Goal: Task Accomplishment & Management: Use online tool/utility

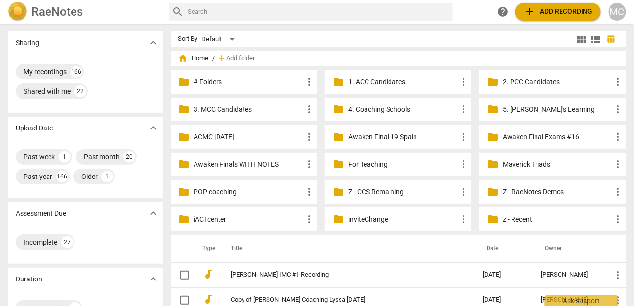
click at [272, 15] on input "text" at bounding box center [318, 12] width 261 height 16
type input "[PERSON_NAME]"
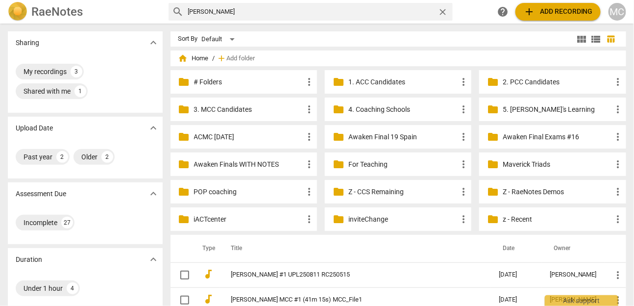
scroll to position [59, 0]
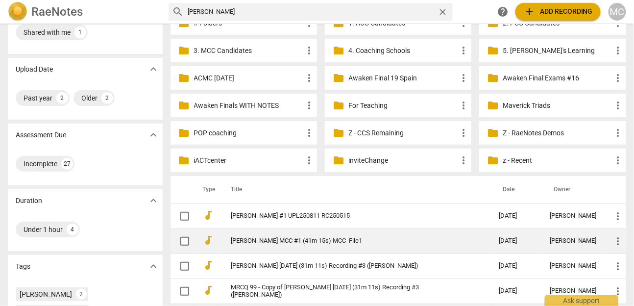
click at [281, 239] on link "[PERSON_NAME] MCC #1 (41m 15s) MCC_File1" at bounding box center [347, 240] width 233 height 7
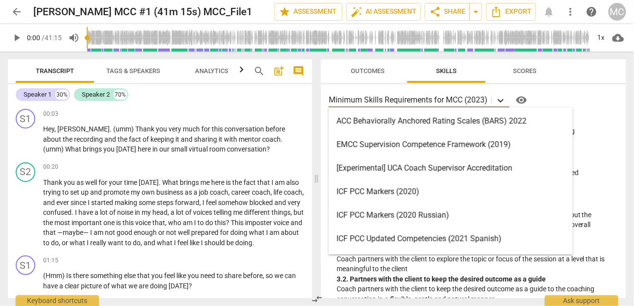
click at [504, 102] on icon at bounding box center [501, 101] width 10 height 10
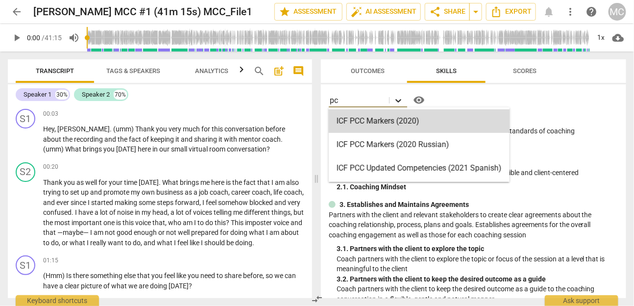
type input "pcc"
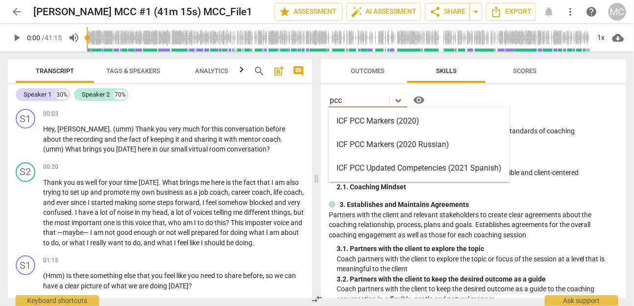
click at [437, 124] on div "ICF PCC Markers (2020)" at bounding box center [419, 121] width 181 height 24
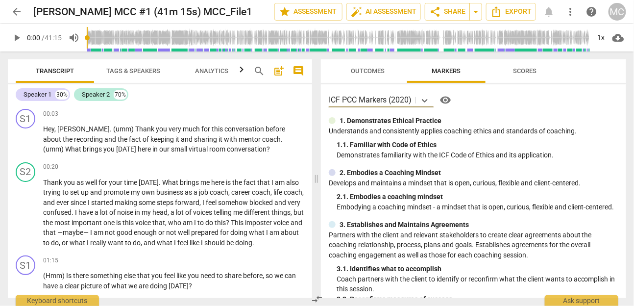
click at [196, 66] on span "Analytics" at bounding box center [211, 71] width 57 height 13
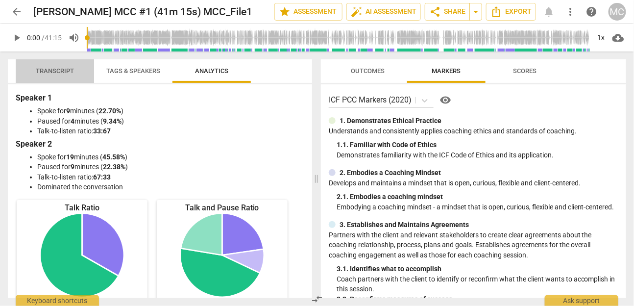
click at [40, 70] on span "Transcript" at bounding box center [55, 70] width 38 height 7
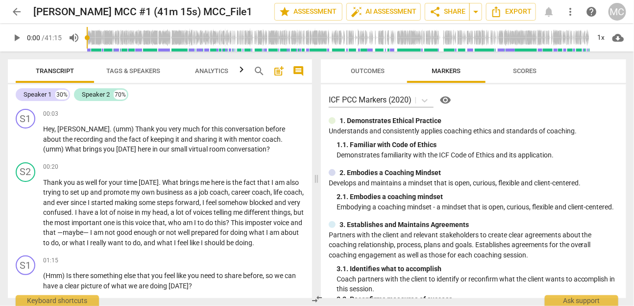
click at [152, 72] on span "Tags & Speakers" at bounding box center [133, 70] width 54 height 7
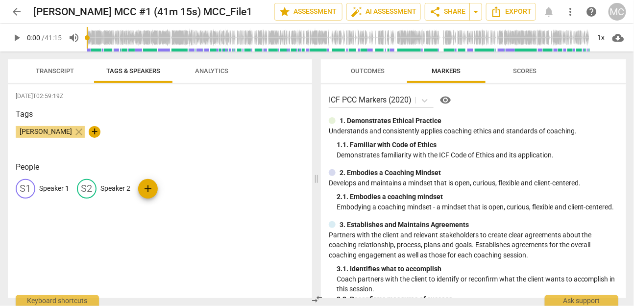
click at [57, 188] on p "Speaker 1" at bounding box center [54, 188] width 30 height 10
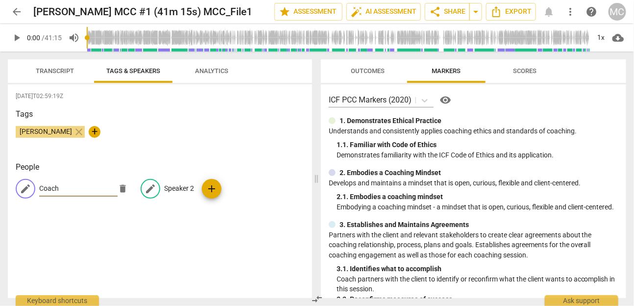
type input "Coach"
click at [170, 188] on p "Speaker 2" at bounding box center [179, 188] width 30 height 10
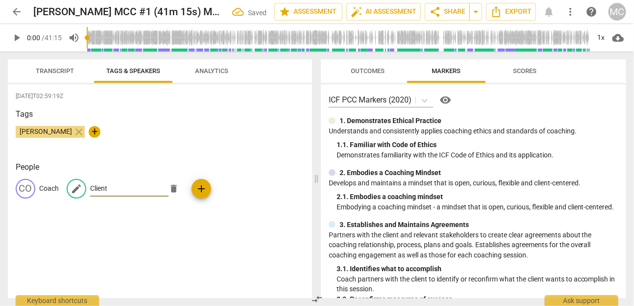
type input "Client"
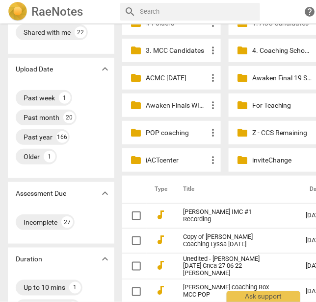
scroll to position [69, 0]
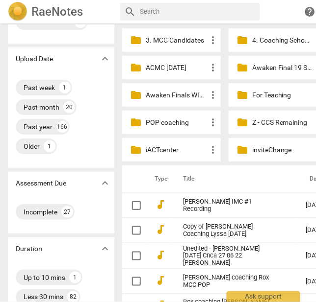
click at [184, 20] on div "search" at bounding box center [190, 12] width 140 height 18
click at [178, 14] on input "text" at bounding box center [198, 12] width 116 height 16
type input "[PERSON_NAME]"
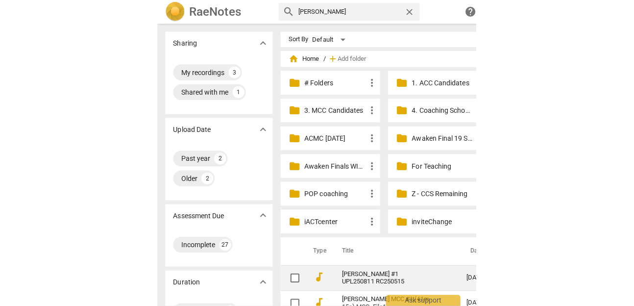
scroll to position [56, 0]
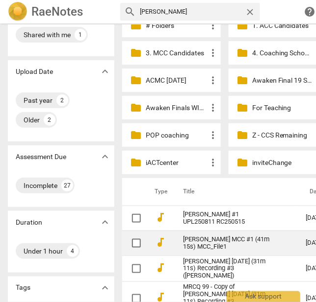
click at [221, 243] on link "[PERSON_NAME] MCC #1 (41m 15s) MCC_File1" at bounding box center [227, 243] width 88 height 15
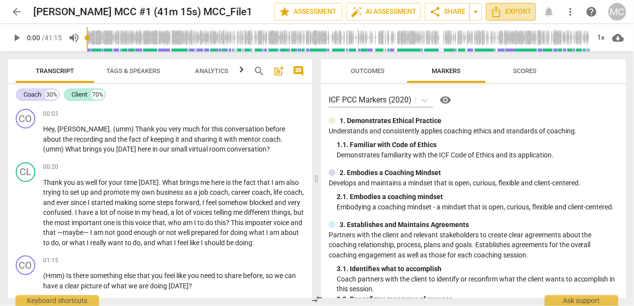
click at [315, 10] on span "Export" at bounding box center [511, 12] width 41 height 12
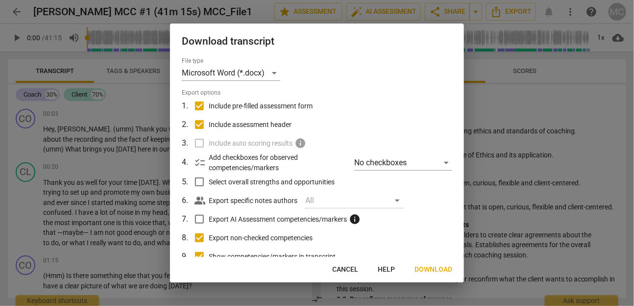
click at [315, 275] on button "Download" at bounding box center [433, 270] width 53 height 18
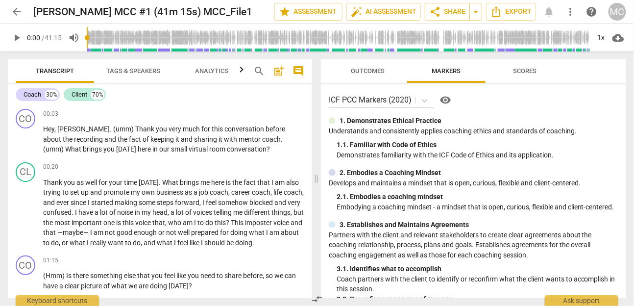
click at [298, 77] on button "comment" at bounding box center [299, 71] width 16 height 16
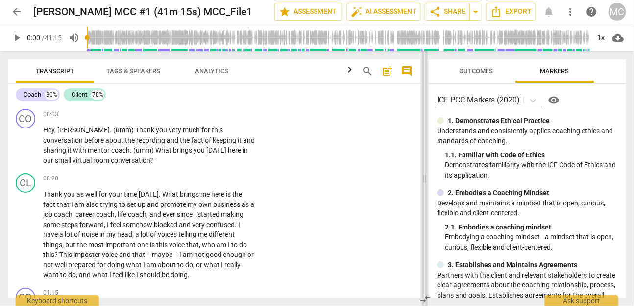
drag, startPoint x: 382, startPoint y: 181, endPoint x: 423, endPoint y: 181, distance: 41.2
click at [315, 181] on span at bounding box center [425, 178] width 6 height 254
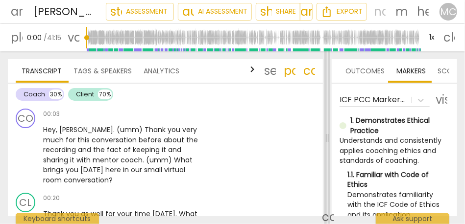
drag, startPoint x: 255, startPoint y: 138, endPoint x: 326, endPoint y: 138, distance: 71.6
click at [315, 138] on span at bounding box center [327, 137] width 6 height 173
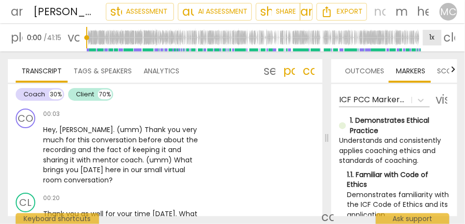
click at [315, 36] on div "1x" at bounding box center [432, 38] width 19 height 16
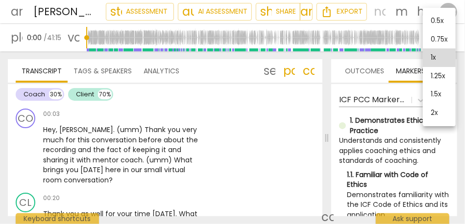
click at [315, 73] on li "1.25x" at bounding box center [439, 76] width 33 height 19
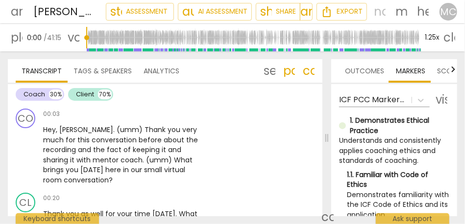
click at [19, 41] on span "play_arrow" at bounding box center [17, 38] width 12 height 12
click at [70, 131] on span "[PERSON_NAME]" at bounding box center [86, 130] width 54 height 10
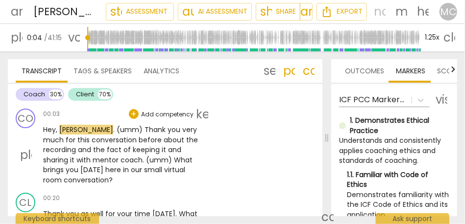
click at [49, 133] on span "Hey" at bounding box center [49, 130] width 13 height 10
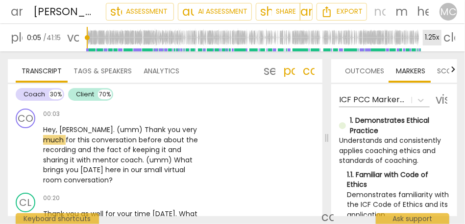
click at [315, 35] on div "1.25x" at bounding box center [432, 38] width 19 height 16
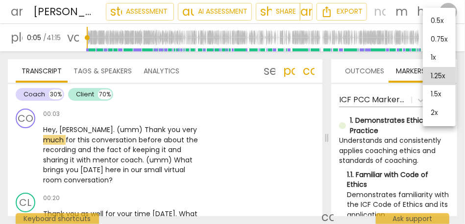
click at [315, 54] on li "1x" at bounding box center [439, 58] width 33 height 19
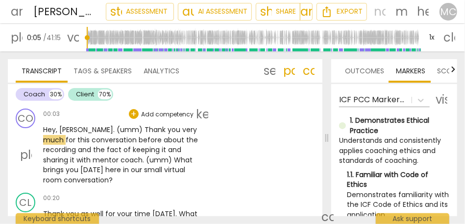
click at [45, 127] on span "Hey" at bounding box center [49, 130] width 13 height 10
click at [65, 126] on span "[PERSON_NAME]" at bounding box center [86, 130] width 54 height 10
click at [75, 131] on span "[PERSON_NAME]" at bounding box center [86, 130] width 54 height 10
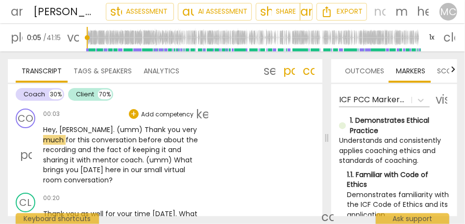
click at [75, 131] on span "[PERSON_NAME]" at bounding box center [86, 130] width 54 height 10
type input "5"
click at [117, 130] on span "(umm)" at bounding box center [131, 130] width 28 height 10
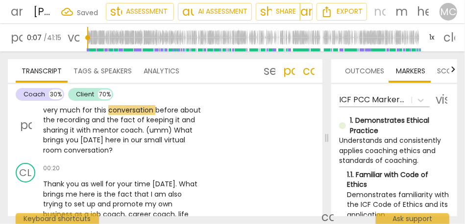
scroll to position [4, 0]
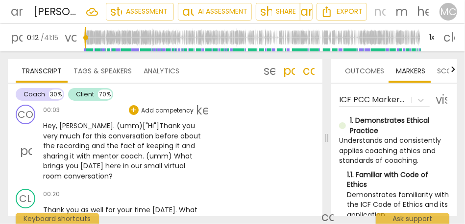
click at [87, 173] on span "conversation" at bounding box center [86, 177] width 45 height 10
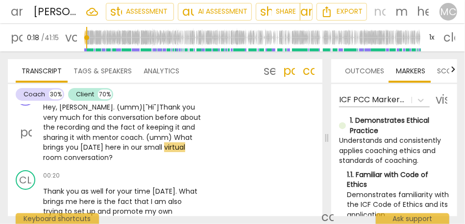
click at [164, 148] on span "virtual" at bounding box center [174, 148] width 21 height 10
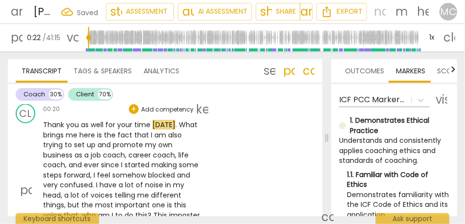
scroll to position [89, 0]
click at [85, 135] on span "here" at bounding box center [88, 135] width 18 height 10
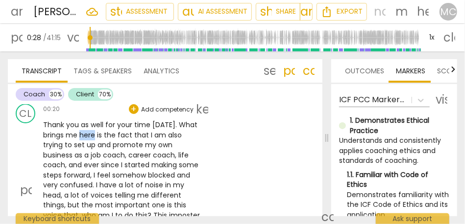
click at [85, 135] on span "here" at bounding box center [88, 135] width 18 height 10
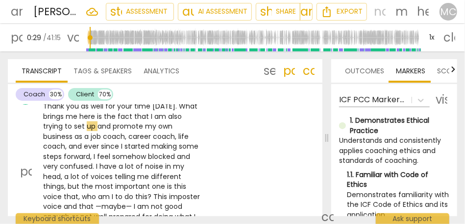
scroll to position [91, 0]
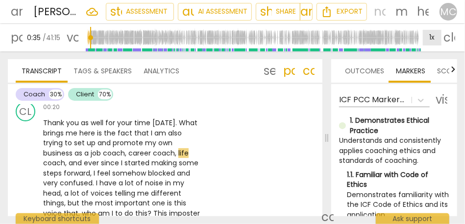
click at [315, 38] on div "1x" at bounding box center [432, 38] width 19 height 16
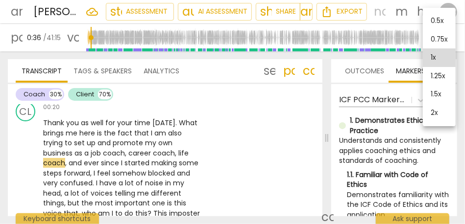
click at [315, 80] on li "1.25x" at bounding box center [439, 76] width 33 height 19
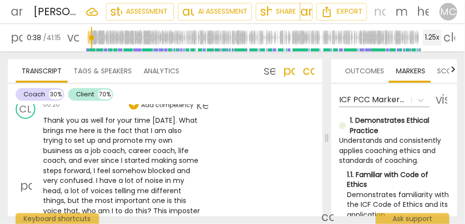
scroll to position [94, 0]
click at [61, 120] on span "Thank" at bounding box center [54, 120] width 23 height 10
drag, startPoint x: 148, startPoint y: 130, endPoint x: 94, endPoint y: 129, distance: 53.9
click at [94, 129] on p "Thank you as well for your time today . What brings me here is the fact that I …" at bounding box center [122, 185] width 159 height 141
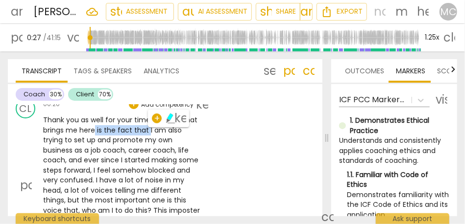
type input "28"
paste p
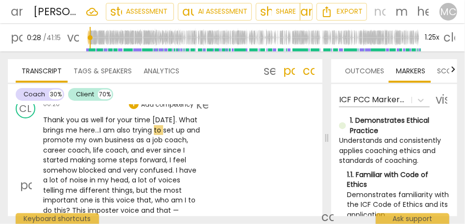
click at [110, 130] on span "am" at bounding box center [110, 130] width 14 height 10
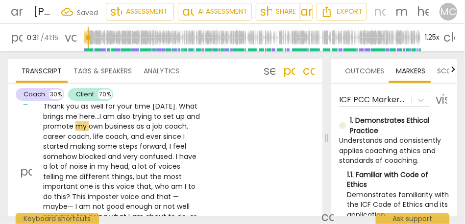
scroll to position [108, 0]
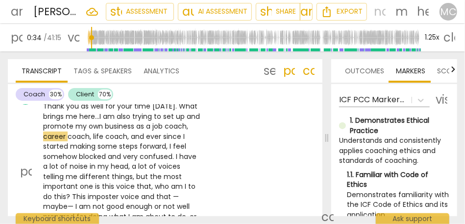
click at [93, 138] on span "," at bounding box center [91, 137] width 3 height 10
click at [161, 138] on span "and" at bounding box center [153, 137] width 15 height 10
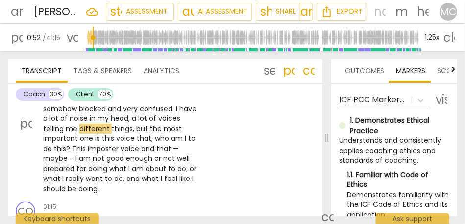
scroll to position [156, 0]
click at [116, 138] on span "voice" at bounding box center [126, 139] width 21 height 10
click at [155, 141] on span "who" at bounding box center [163, 139] width 16 height 10
click at [162, 140] on span "Who" at bounding box center [166, 139] width 18 height 10
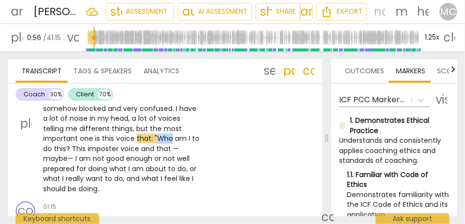
click at [162, 140] on span "Who" at bounding box center [166, 139] width 18 height 10
click at [157, 137] on span "Who" at bounding box center [166, 139] width 18 height 10
click at [74, 150] on span "This" at bounding box center [80, 149] width 16 height 10
click at [154, 140] on span "that: "" at bounding box center [147, 139] width 21 height 10
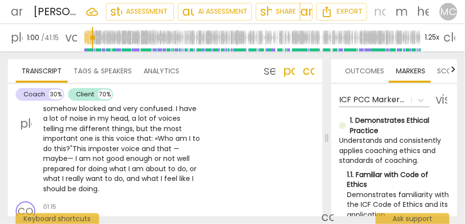
click at [70, 149] on span "?"" at bounding box center [69, 149] width 6 height 10
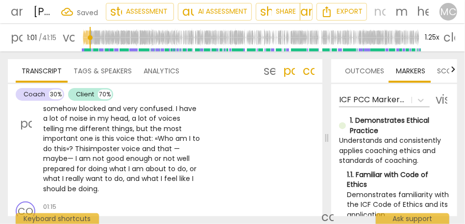
click at [76, 146] on span "This" at bounding box center [82, 149] width 14 height 10
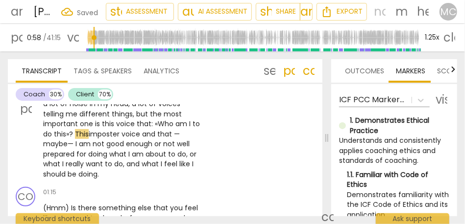
scroll to position [172, 0]
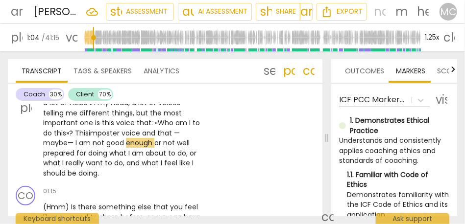
click at [173, 132] on span "that" at bounding box center [165, 133] width 17 height 10
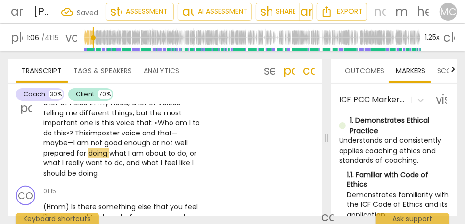
click at [161, 144] on span "not" at bounding box center [168, 143] width 14 height 10
click at [136, 141] on span "enough..." at bounding box center [139, 143] width 31 height 10
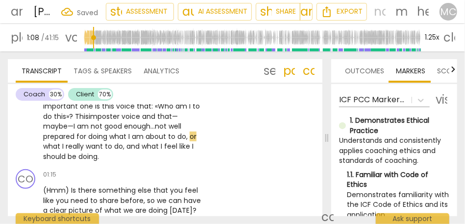
click at [66, 137] on span "prepared" at bounding box center [59, 137] width 33 height 10
click at [190, 136] on span "or" at bounding box center [193, 137] width 7 height 10
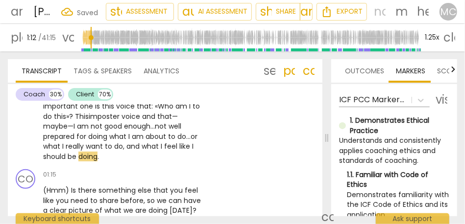
click at [126, 147] on span "and" at bounding box center [133, 147] width 15 height 10
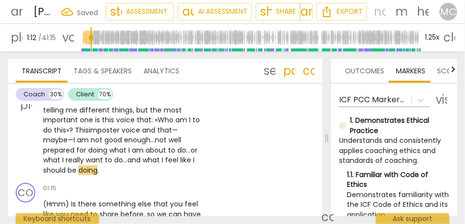
click at [156, 140] on span "not" at bounding box center [162, 140] width 14 height 10
click at [193, 149] on span "or" at bounding box center [194, 151] width 7 height 10
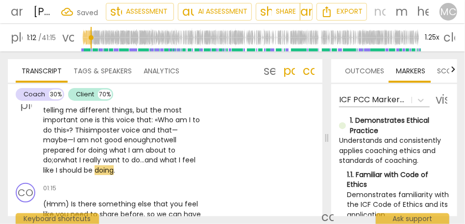
click at [145, 162] on span "and" at bounding box center [152, 160] width 15 height 10
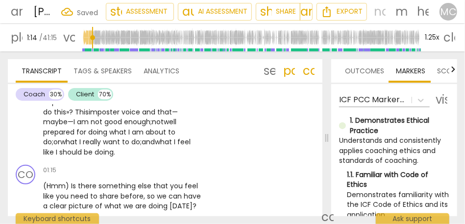
click at [59, 152] on span "should" at bounding box center [71, 153] width 25 height 10
click at [95, 152] on span "doing" at bounding box center [104, 153] width 19 height 10
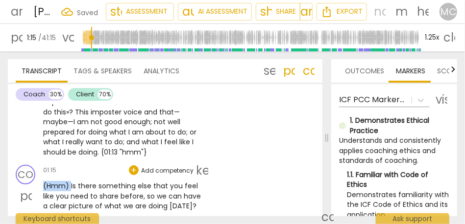
drag, startPoint x: 70, startPoint y: 186, endPoint x: 20, endPoint y: 186, distance: 49.5
click at [20, 186] on div "CO play_arrow pause 01:15 + Add competency keyboard_arrow_right (Hmm) Is there …" at bounding box center [165, 188] width 315 height 54
type input "76"
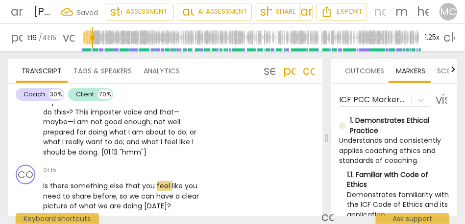
click at [104, 124] on span "good" at bounding box center [114, 122] width 20 height 10
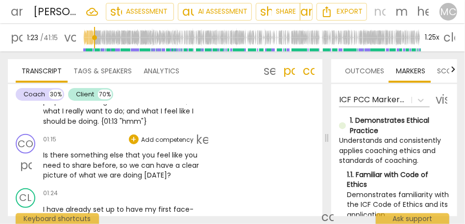
scroll to position [223, 0]
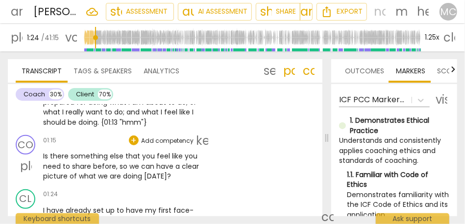
click at [168, 138] on p "Add competency" at bounding box center [168, 141] width 54 height 9
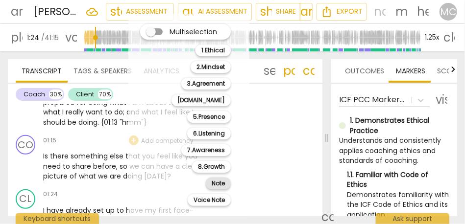
click at [214, 182] on b "Note" at bounding box center [218, 184] width 13 height 12
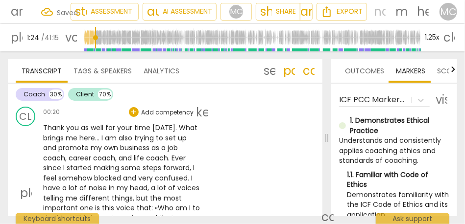
scroll to position [86, 0]
click at [160, 114] on p "Add competency" at bounding box center [168, 112] width 54 height 9
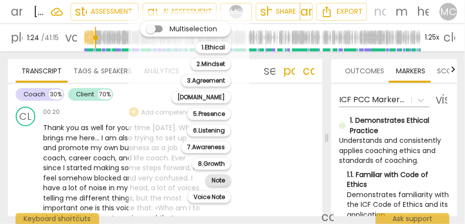
click at [212, 178] on b "Note" at bounding box center [218, 181] width 13 height 12
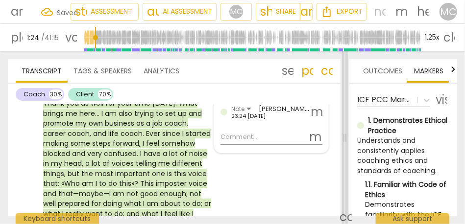
scroll to position [96, 0]
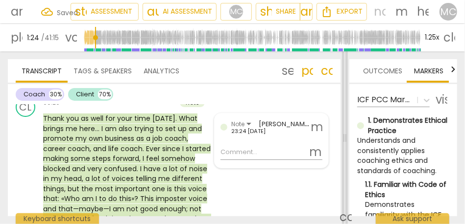
drag, startPoint x: 327, startPoint y: 137, endPoint x: 345, endPoint y: 137, distance: 17.6
click at [315, 137] on span at bounding box center [345, 137] width 6 height 173
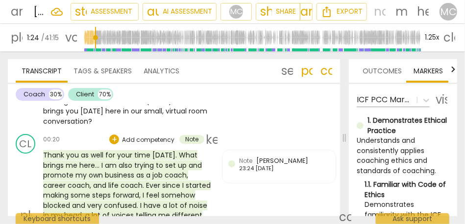
scroll to position [0, 0]
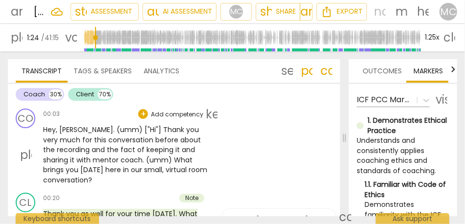
click at [184, 113] on p "Add competency" at bounding box center [177, 114] width 54 height 9
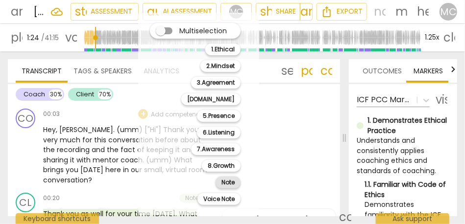
click at [226, 185] on b "Note" at bounding box center [228, 183] width 13 height 12
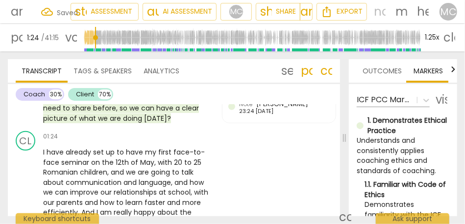
scroll to position [272, 0]
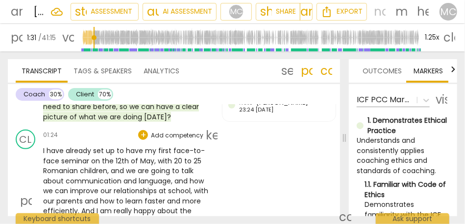
click at [194, 156] on span "25" at bounding box center [198, 161] width 8 height 10
type input "92"
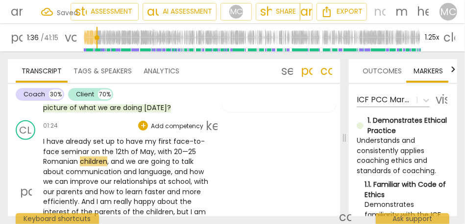
click at [127, 157] on span "we" at bounding box center [132, 162] width 12 height 10
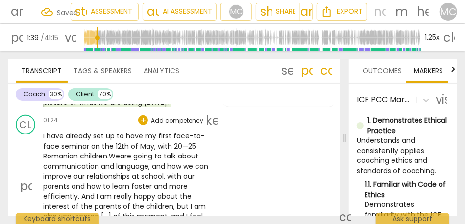
scroll to position [301, 0]
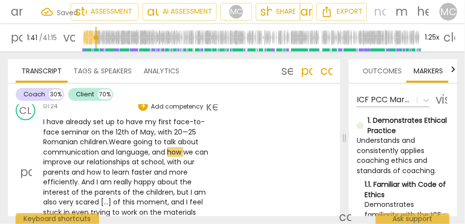
click at [116, 148] on span "language" at bounding box center [132, 153] width 32 height 10
click at [140, 148] on span "and" at bounding box center [143, 153] width 15 height 10
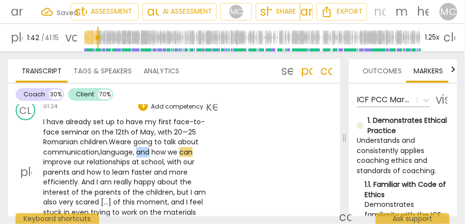
click at [140, 148] on span "and" at bounding box center [143, 153] width 15 height 10
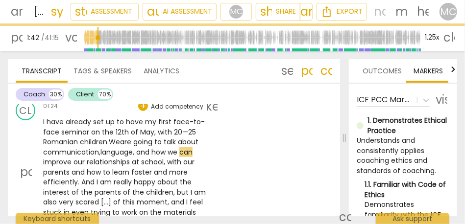
scroll to position [310, 0]
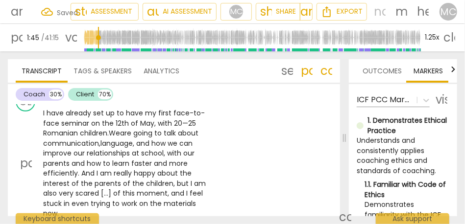
click at [167, 148] on span "with" at bounding box center [175, 153] width 16 height 10
click at [72, 159] on span "and" at bounding box center [79, 164] width 15 height 10
click at [85, 159] on span "and" at bounding box center [82, 164] width 15 height 10
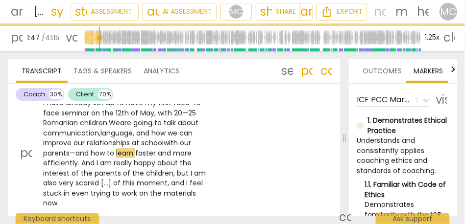
click at [93, 158] on span "And" at bounding box center [88, 163] width 15 height 10
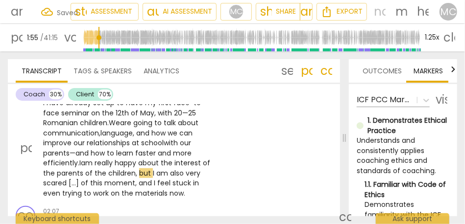
click at [153, 169] on span "but" at bounding box center [146, 174] width 14 height 10
click at [135, 169] on span "children" at bounding box center [121, 174] width 27 height 10
click at [95, 169] on span "of" at bounding box center [89, 174] width 9 height 10
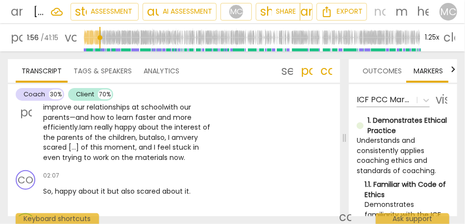
scroll to position [359, 0]
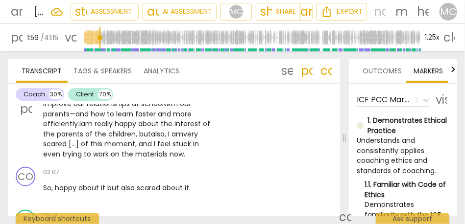
click at [80, 139] on span "]" at bounding box center [78, 144] width 5 height 10
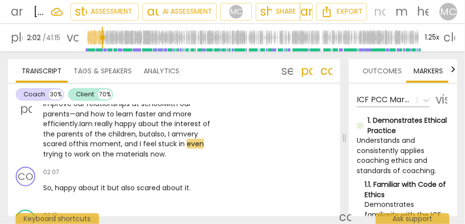
click at [141, 139] on span "I" at bounding box center [141, 144] width 3 height 10
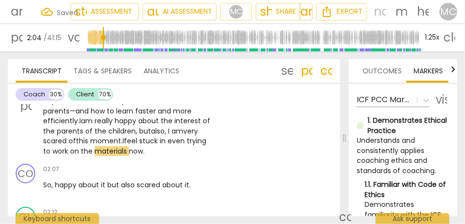
scroll to position [361, 0]
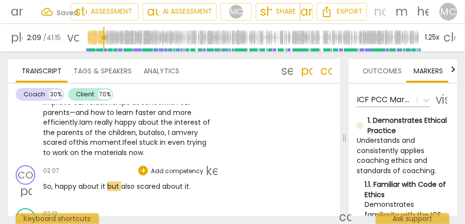
click at [45, 182] on span "So" at bounding box center [47, 187] width 8 height 10
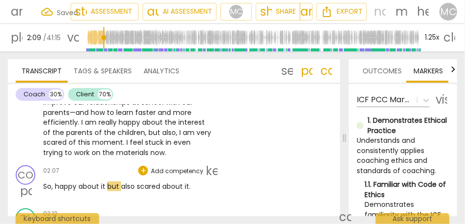
type input "130"
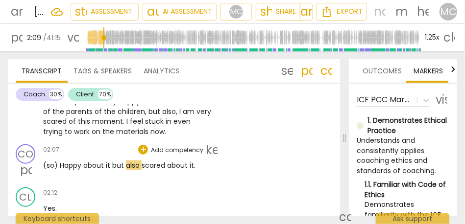
scroll to position [382, 0]
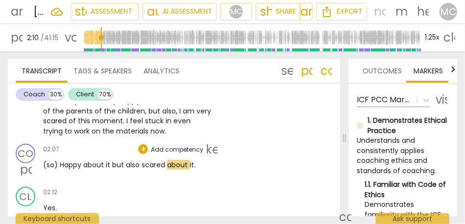
click at [112, 160] on span "but" at bounding box center [119, 165] width 14 height 10
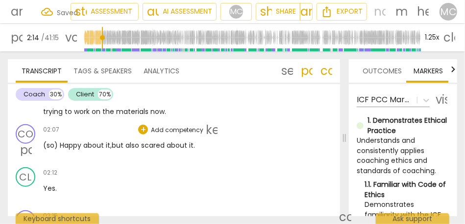
scroll to position [402, 0]
click at [144, 141] on span "scared" at bounding box center [153, 146] width 25 height 10
click at [133, 129] on div "02:07 + Add competency keyboard_arrow_right (so) H appy about it, but also, sca…" at bounding box center [130, 141] width 174 height 35
click at [132, 142] on div "02:07 + Add competency keyboard_arrow_right (so) Happy about it , but also , sc…" at bounding box center [130, 141] width 174 height 35
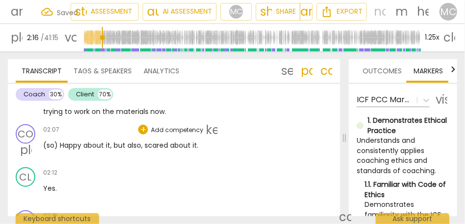
click at [132, 142] on div "02:07 + Add competency keyboard_arrow_right (so) Happy about it , but also , sc…" at bounding box center [130, 141] width 174 height 35
click at [138, 141] on span "also" at bounding box center [134, 146] width 14 height 10
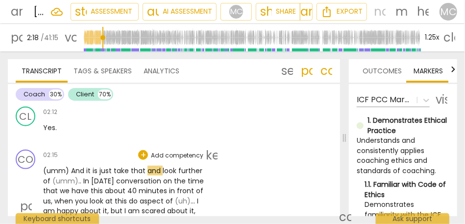
scroll to position [467, 0]
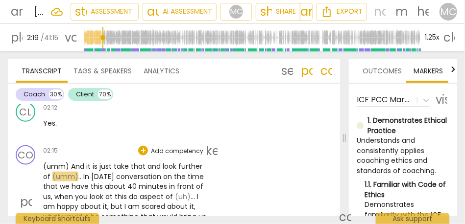
click at [59, 162] on span "(umm)" at bounding box center [57, 167] width 28 height 10
click at [72, 162] on span "And" at bounding box center [78, 167] width 15 height 10
type input "138"
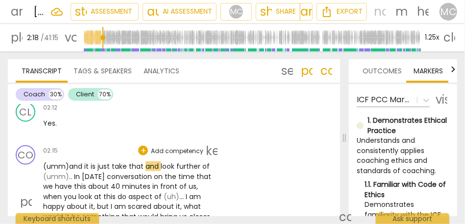
click at [71, 162] on span "(umm) a" at bounding box center [58, 167] width 30 height 10
click at [99, 162] on span "just" at bounding box center [105, 167] width 14 height 10
type input "138"
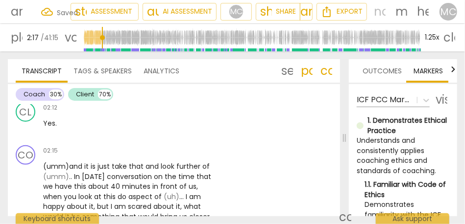
click at [289, 70] on span "search" at bounding box center [287, 71] width 12 height 12
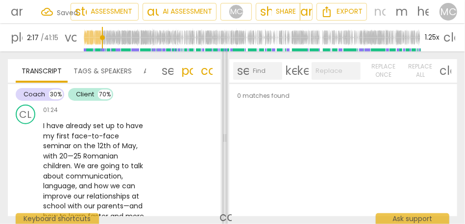
scroll to position [729, 0]
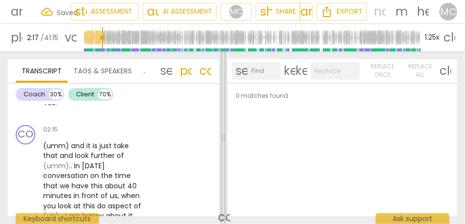
drag, startPoint x: 343, startPoint y: 137, endPoint x: 222, endPoint y: 138, distance: 121.1
click at [222, 138] on span at bounding box center [224, 137] width 6 height 173
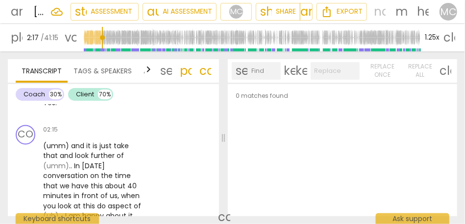
click at [262, 70] on input "text" at bounding box center [263, 71] width 25 height 16
type input "just"
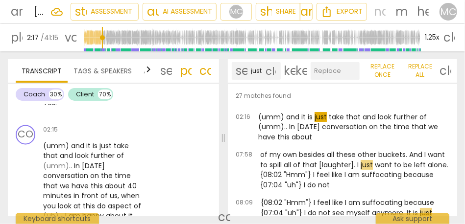
scroll to position [0, 0]
click at [315, 71] on input "text" at bounding box center [333, 71] width 45 height 16
type input "(just)"
click at [315, 71] on span "Replace all" at bounding box center [420, 71] width 27 height 17
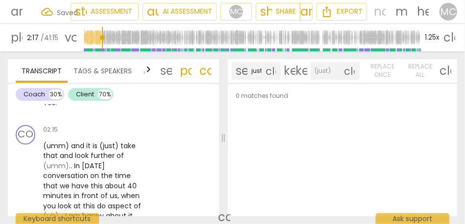
click at [315, 70] on span "close" at bounding box center [350, 71] width 10 height 10
click at [272, 71] on span "close" at bounding box center [271, 71] width 10 height 10
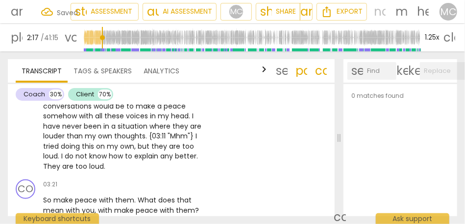
scroll to position [467, 0]
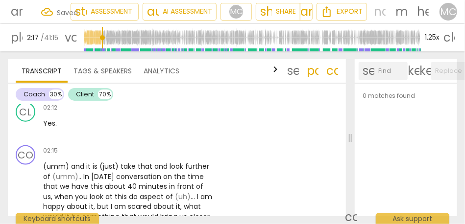
drag, startPoint x: 225, startPoint y: 142, endPoint x: 352, endPoint y: 141, distance: 126.9
click at [315, 141] on span at bounding box center [350, 137] width 6 height 173
click at [73, 162] on span "and" at bounding box center [78, 167] width 15 height 10
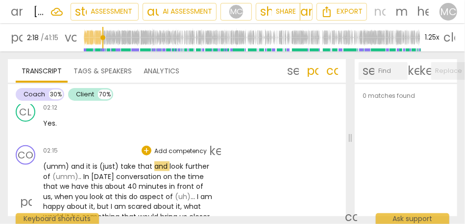
click at [73, 162] on span "and" at bounding box center [78, 167] width 15 height 10
type input "141"
click at [52, 172] on span "(umm)" at bounding box center [65, 177] width 26 height 10
drag, startPoint x: 58, startPoint y: 167, endPoint x: 76, endPoint y: 167, distance: 17.6
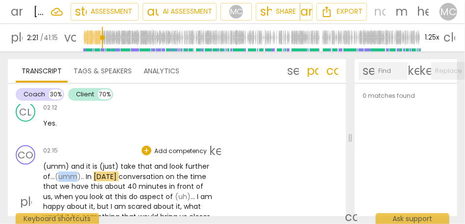
click at [76, 172] on span "(umm)" at bounding box center [68, 177] width 26 height 10
click at [65, 162] on span "(umm)" at bounding box center [57, 167] width 28 height 10
click at [86, 172] on span "In" at bounding box center [90, 177] width 8 height 10
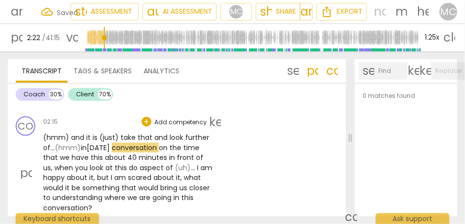
scroll to position [496, 0]
click at [78, 153] on span "have" at bounding box center [81, 158] width 19 height 10
click at [105, 153] on span "about" at bounding box center [116, 158] width 23 height 10
click at [53, 163] on span "," at bounding box center [52, 168] width 3 height 10
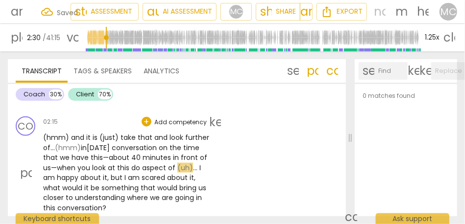
click at [123, 163] on span "this" at bounding box center [124, 168] width 14 height 10
click at [134, 163] on span "do" at bounding box center [139, 168] width 11 height 10
click at [154, 163] on span "aspect" at bounding box center [158, 168] width 26 height 10
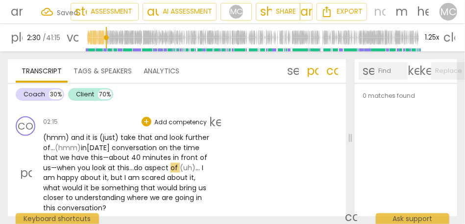
click at [180, 163] on span "(uh)" at bounding box center [188, 168] width 16 height 10
click at [204, 163] on span "I" at bounding box center [204, 168] width 1 height 10
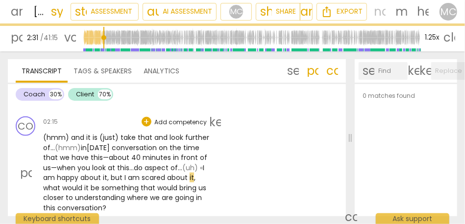
click at [62, 183] on span "what" at bounding box center [52, 188] width 19 height 10
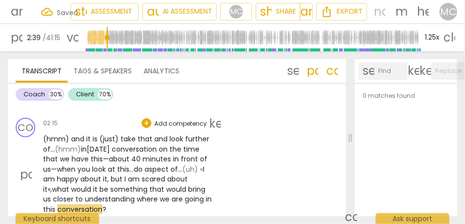
scroll to position [487, 0]
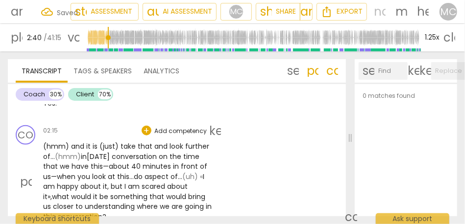
click at [182, 127] on p "Add competency" at bounding box center [180, 131] width 54 height 9
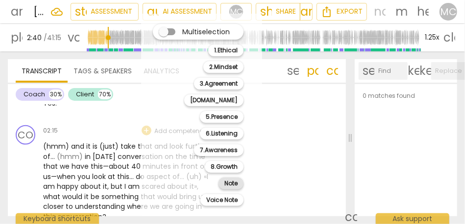
click at [235, 186] on b "Note" at bounding box center [230, 184] width 13 height 12
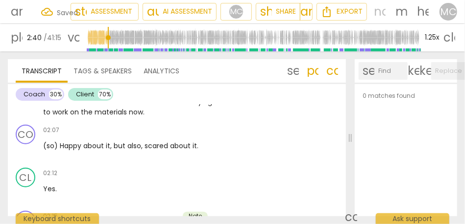
scroll to position [401, 0]
click at [189, 170] on p "Add competency" at bounding box center [180, 174] width 54 height 9
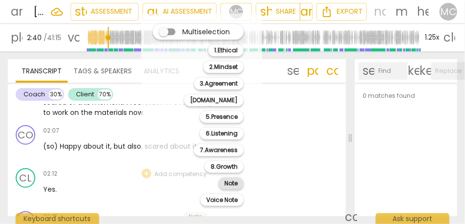
click at [231, 185] on b "Note" at bounding box center [230, 184] width 13 height 12
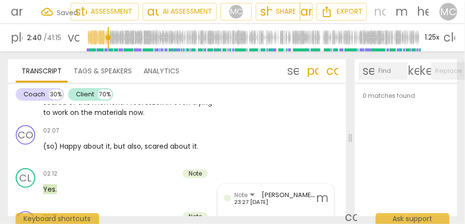
scroll to position [402, 0]
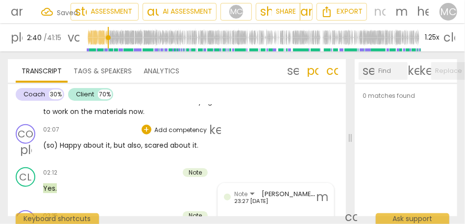
click at [187, 126] on p "Add competency" at bounding box center [180, 130] width 54 height 9
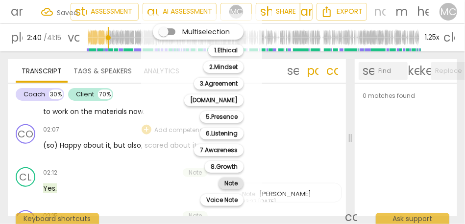
click at [230, 183] on b "Note" at bounding box center [230, 184] width 13 height 12
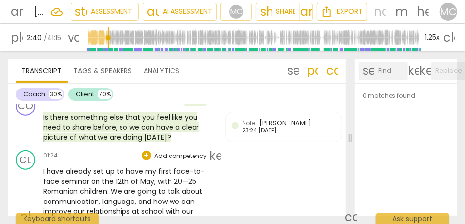
scroll to position [251, 0]
click at [175, 152] on p "Add competency" at bounding box center [180, 156] width 54 height 9
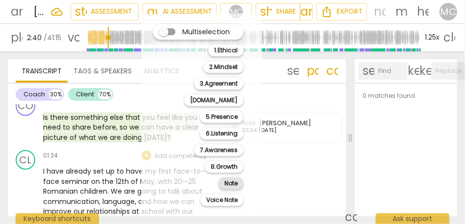
click at [226, 183] on b "Note" at bounding box center [230, 184] width 13 height 12
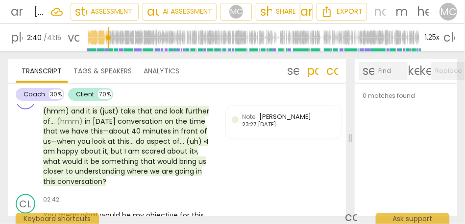
scroll to position [540, 0]
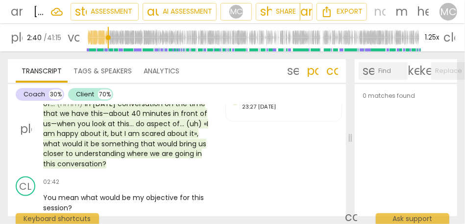
click at [73, 159] on span "conversation" at bounding box center [79, 164] width 45 height 10
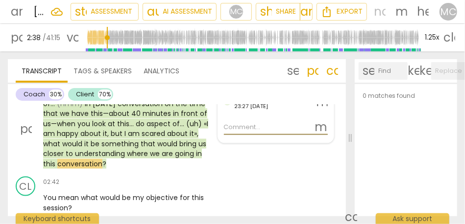
scroll to position [562, 0]
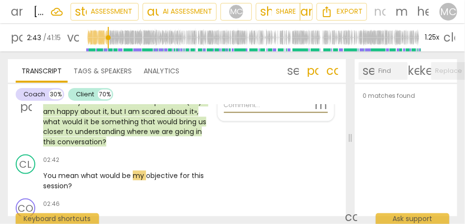
click at [75, 137] on span "conversation" at bounding box center [79, 142] width 45 height 10
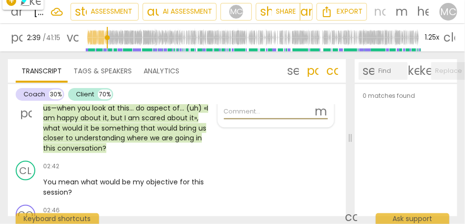
scroll to position [558, 0]
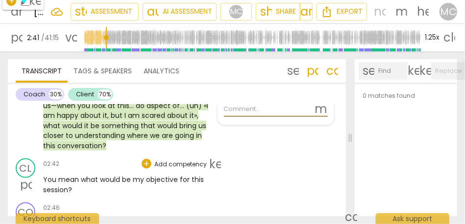
click at [81, 175] on span "what" at bounding box center [90, 180] width 19 height 10
type input "162"
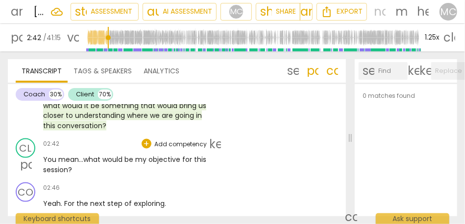
scroll to position [579, 0]
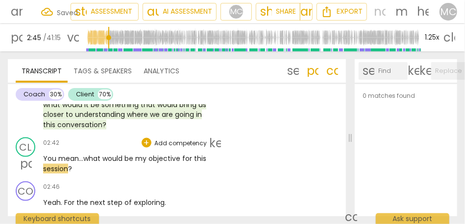
click at [175, 139] on p "Add competency" at bounding box center [180, 143] width 54 height 9
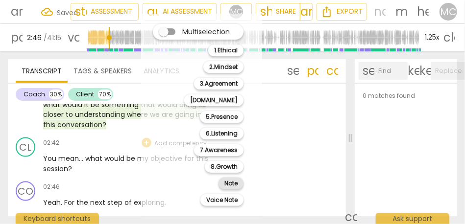
click at [224, 183] on b "Note" at bounding box center [230, 184] width 13 height 12
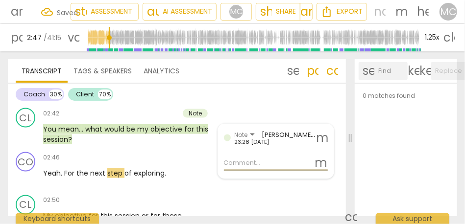
scroll to position [616, 0]
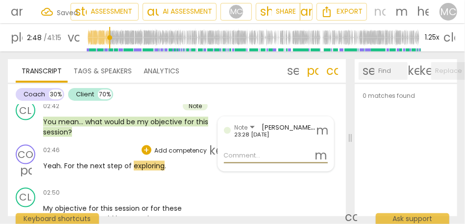
click at [64, 161] on span "For" at bounding box center [70, 166] width 12 height 10
type input "169"
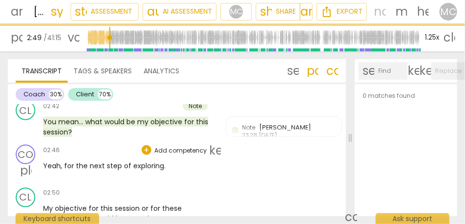
click at [169, 147] on p "Add competency" at bounding box center [180, 151] width 54 height 9
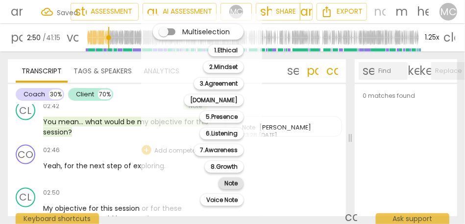
click at [229, 186] on b "Note" at bounding box center [230, 184] width 13 height 12
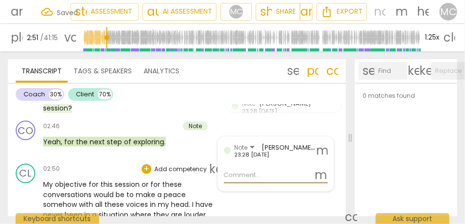
scroll to position [649, 0]
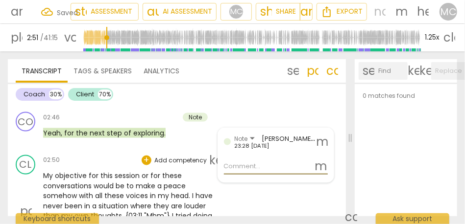
type input "172"
click at [43, 172] on span "My" at bounding box center [49, 177] width 12 height 10
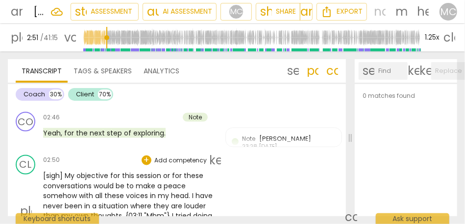
click at [43, 175] on div "play_arrow pause" at bounding box center [30, 212] width 25 height 74
click at [46, 172] on span "[sigh]" at bounding box center [54, 177] width 22 height 10
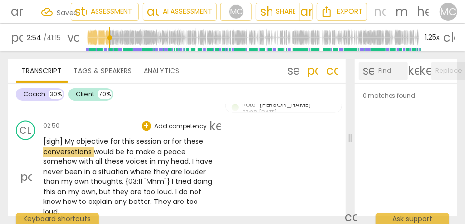
click at [74, 137] on span "My" at bounding box center [71, 142] width 12 height 10
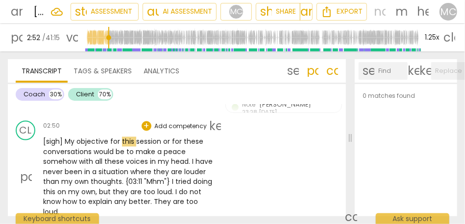
type input "173"
click at [163, 137] on span "or" at bounding box center [167, 142] width 9 height 10
click at [95, 148] on span "would" at bounding box center [105, 153] width 22 height 10
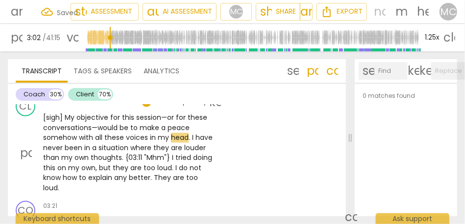
scroll to position [709, 0]
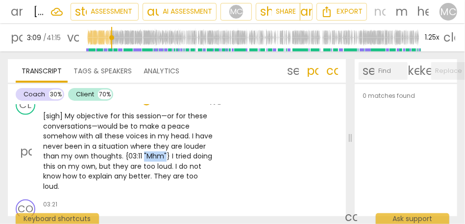
drag, startPoint x: 165, startPoint y: 145, endPoint x: 143, endPoint y: 145, distance: 22.1
click at [144, 152] on span ""Mhm"}" at bounding box center [158, 157] width 28 height 10
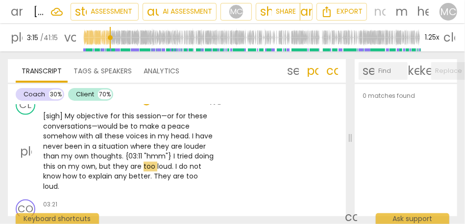
click at [164, 152] on span ""hmm"}" at bounding box center [158, 157] width 29 height 10
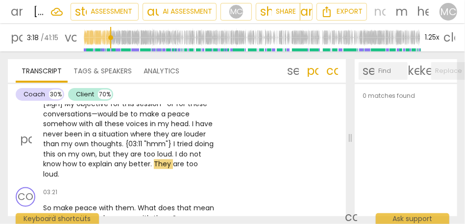
scroll to position [746, 0]
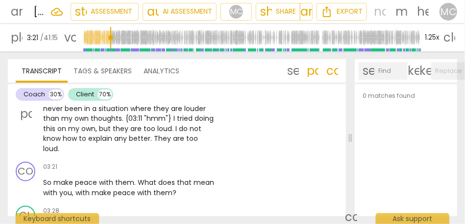
click at [49, 145] on span "loud" at bounding box center [50, 150] width 15 height 10
click at [53, 145] on span "loud" at bounding box center [50, 150] width 15 height 10
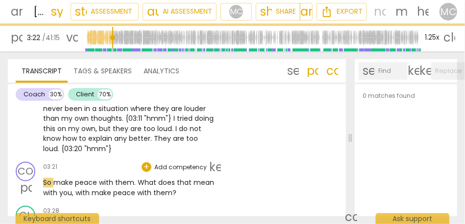
click at [45, 178] on span "So" at bounding box center [48, 183] width 10 height 10
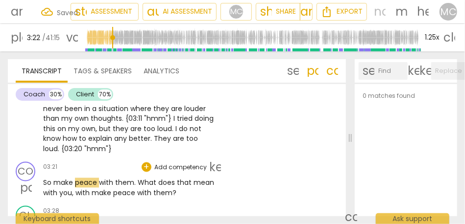
type input "203"
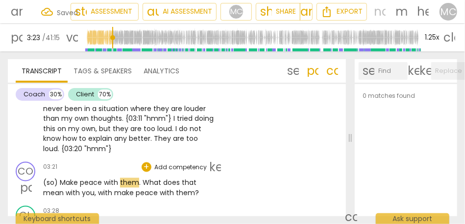
scroll to position [776, 0]
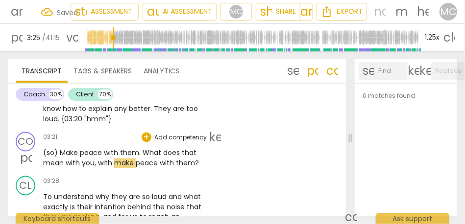
click at [99, 159] on span "with" at bounding box center [106, 164] width 16 height 10
click at [120, 159] on span "make" at bounding box center [128, 164] width 22 height 10
click at [198, 159] on span "them" at bounding box center [188, 164] width 19 height 10
click at [182, 134] on p "Add competency" at bounding box center [180, 138] width 54 height 9
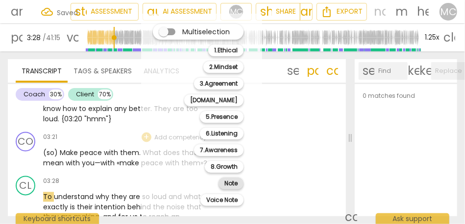
click at [230, 183] on b "Note" at bounding box center [230, 184] width 13 height 12
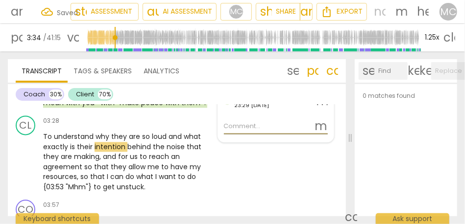
scroll to position [839, 0]
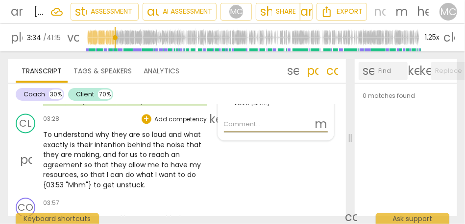
click at [83, 130] on span "understand" at bounding box center [75, 135] width 42 height 10
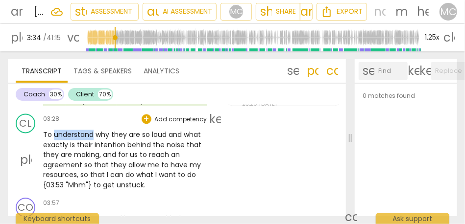
click at [83, 130] on span "understand" at bounding box center [75, 135] width 42 height 10
type input "209"
click at [184, 130] on span "what" at bounding box center [192, 135] width 17 height 10
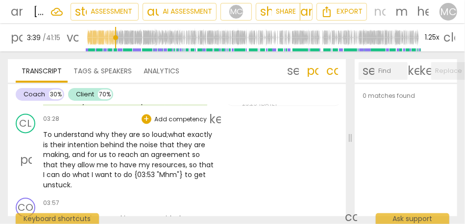
click at [88, 150] on span "for" at bounding box center [93, 155] width 12 height 10
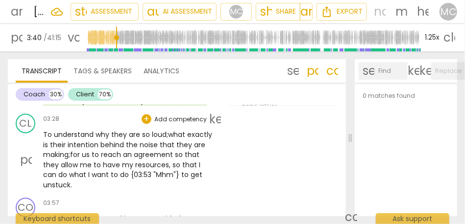
scroll to position [848, 0]
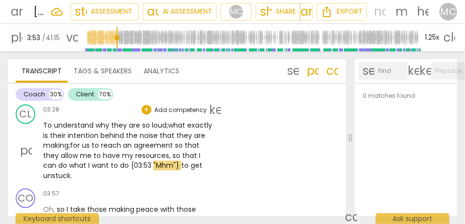
click at [134, 161] on span "{03:53" at bounding box center [142, 166] width 23 height 10
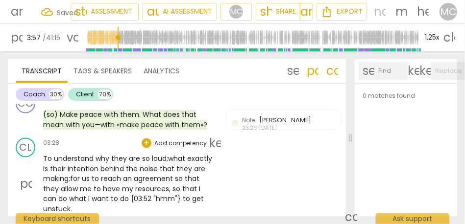
scroll to position [809, 0]
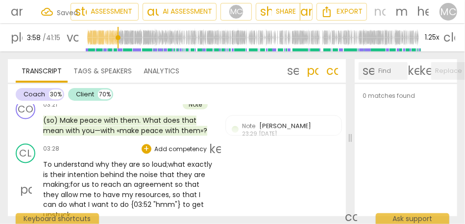
click at [180, 145] on p "Add competency" at bounding box center [180, 149] width 54 height 9
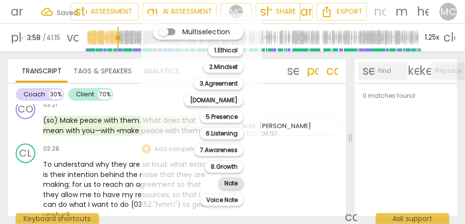
click at [228, 180] on b "Note" at bounding box center [230, 184] width 13 height 12
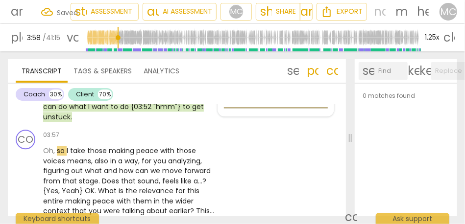
scroll to position [908, 0]
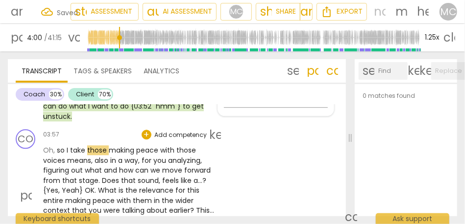
click at [50, 146] on span "Oh" at bounding box center [48, 151] width 10 height 10
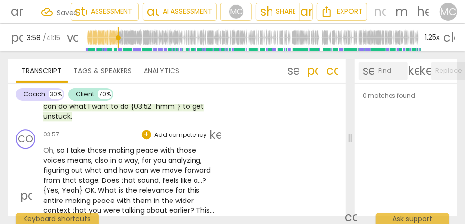
click at [67, 146] on span "I" at bounding box center [68, 151] width 3 height 10
type input "239"
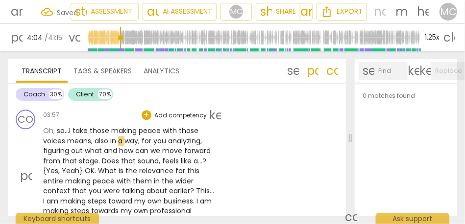
click at [110, 136] on span "in" at bounding box center [114, 141] width 8 height 10
click at [172, 136] on span "analyzing" at bounding box center [188, 141] width 32 height 10
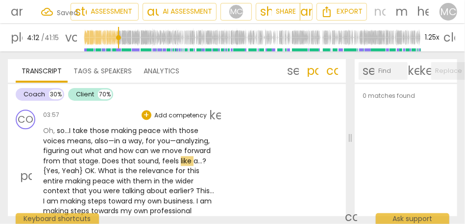
click at [79, 156] on span "stage" at bounding box center [89, 161] width 20 height 10
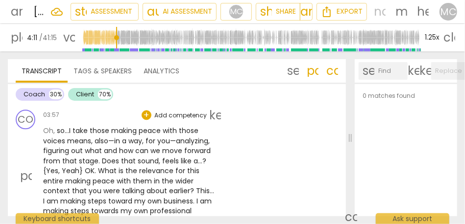
click at [116, 156] on span "Does" at bounding box center [111, 161] width 19 height 10
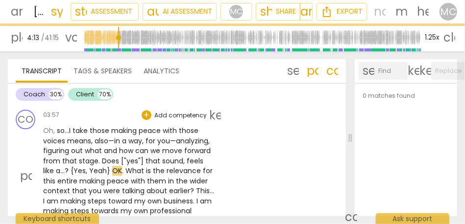
click at [183, 156] on span "," at bounding box center [184, 161] width 3 height 10
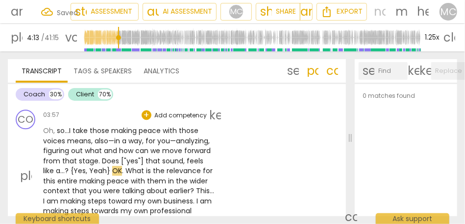
click at [163, 156] on span "sound" at bounding box center [172, 161] width 21 height 10
click at [174, 156] on span "sound" at bounding box center [172, 161] width 21 height 10
click at [198, 156] on span "feels" at bounding box center [195, 161] width 17 height 10
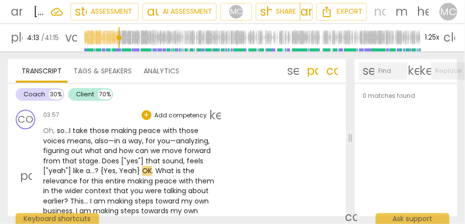
click at [142, 166] on span "OK" at bounding box center [147, 171] width 10 height 10
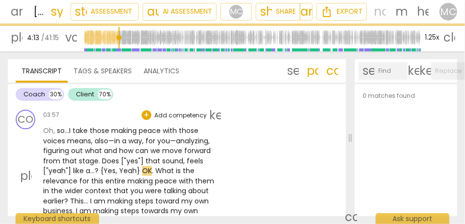
click at [173, 156] on span "sound" at bounding box center [172, 161] width 21 height 10
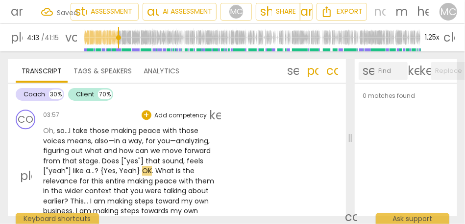
click at [139, 166] on span "Yeah}" at bounding box center [130, 171] width 23 height 10
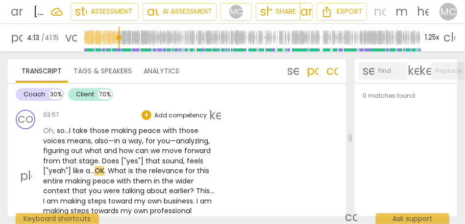
scroll to position [929, 0]
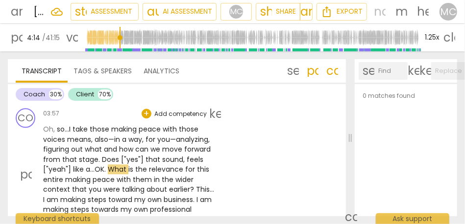
click at [110, 175] on span "peace" at bounding box center [105, 180] width 24 height 10
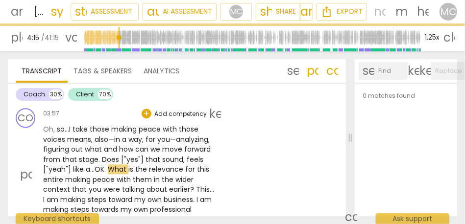
click at [81, 165] on span "like" at bounding box center [79, 170] width 13 height 10
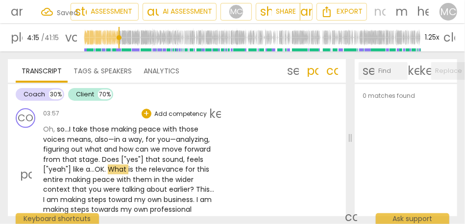
click at [81, 165] on span "like" at bounding box center [79, 170] width 13 height 10
click at [107, 165] on span "." at bounding box center [105, 170] width 3 height 10
click at [99, 165] on span "OK" at bounding box center [100, 170] width 10 height 10
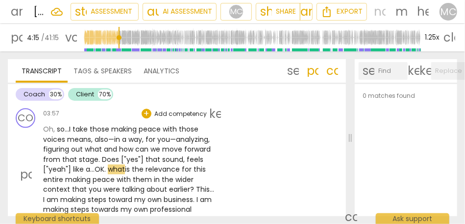
click at [99, 165] on span "OK" at bounding box center [100, 170] width 10 height 10
click at [111, 165] on span "what" at bounding box center [116, 170] width 17 height 10
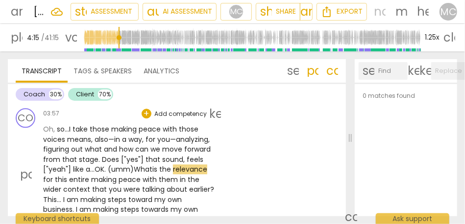
click at [132, 165] on span ". (umm)" at bounding box center [118, 170] width 29 height 10
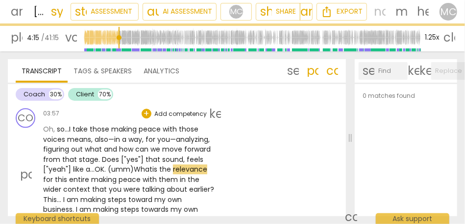
click at [132, 165] on span ". (umm)" at bounding box center [118, 170] width 29 height 10
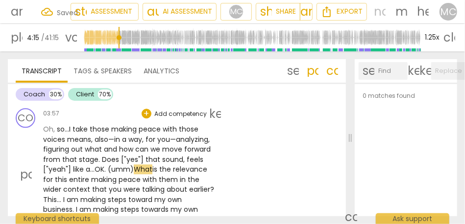
click at [134, 165] on span ". (umm)" at bounding box center [118, 170] width 29 height 10
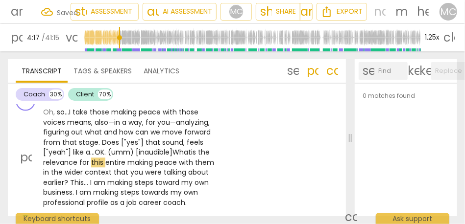
scroll to position [950, 0]
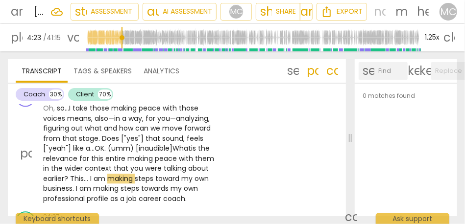
click at [90, 174] on span "." at bounding box center [88, 179] width 3 height 10
click at [121, 184] on span "making" at bounding box center [106, 189] width 27 height 10
click at [135, 174] on span "making" at bounding box center [120, 179] width 27 height 10
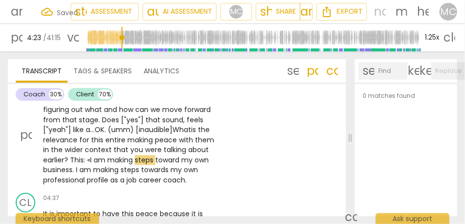
scroll to position [969, 0]
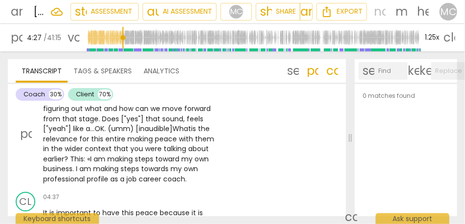
click at [184, 170] on span "own" at bounding box center [191, 169] width 14 height 10
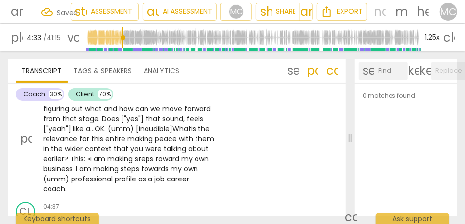
click at [68, 178] on p "Oh , so... I take those making peace with those voices means , also— in a way ,…" at bounding box center [129, 139] width 172 height 111
click at [70, 154] on span "?" at bounding box center [67, 159] width 6 height 10
click at [71, 177] on p "Oh , so... I take those making peace with those voices means , also— in a way ,…" at bounding box center [129, 139] width 172 height 111
click at [175, 154] on span "toward" at bounding box center [162, 159] width 26 height 10
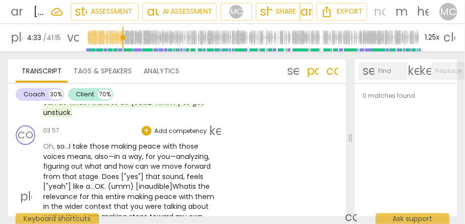
scroll to position [911, 0]
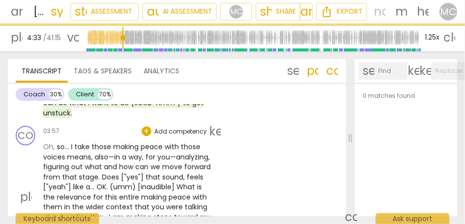
click at [179, 127] on p "Add competency" at bounding box center [180, 131] width 54 height 9
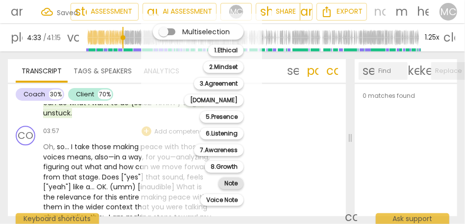
click at [231, 183] on b "Note" at bounding box center [230, 184] width 13 height 12
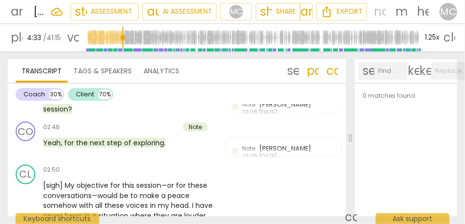
scroll to position [633, 0]
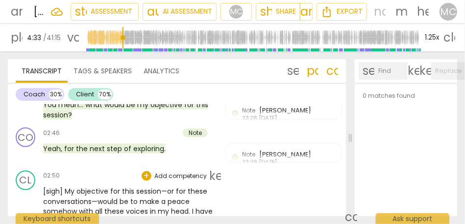
click at [168, 173] on p "Add competency" at bounding box center [180, 177] width 54 height 9
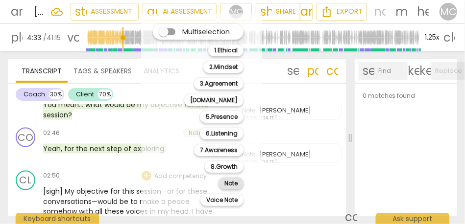
click at [221, 182] on div "Note" at bounding box center [231, 184] width 25 height 12
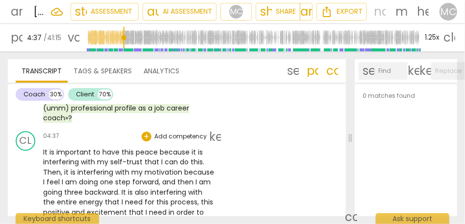
scroll to position [1008, 0]
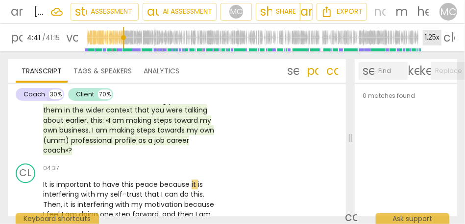
click at [315, 35] on div "1.25x" at bounding box center [432, 38] width 19 height 16
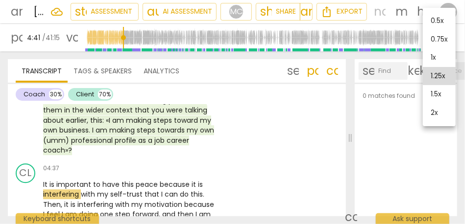
click at [315, 98] on li "1.5x" at bounding box center [439, 94] width 33 height 19
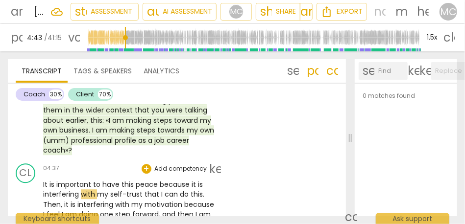
click at [44, 180] on span "It" at bounding box center [46, 185] width 6 height 10
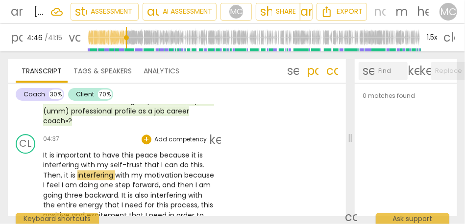
scroll to position [1054, 0]
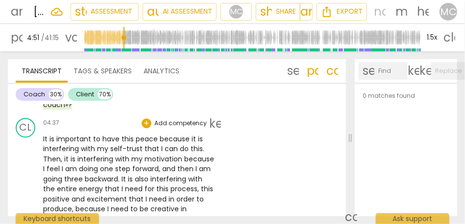
click at [163, 154] on span "motivation" at bounding box center [165, 159] width 40 height 10
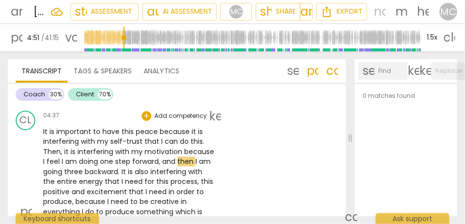
scroll to position [1062, 0]
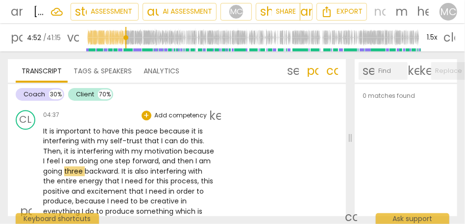
click at [58, 156] on span "feel" at bounding box center [54, 161] width 15 height 10
click at [60, 156] on span "feel" at bounding box center [54, 161] width 15 height 10
type input "290"
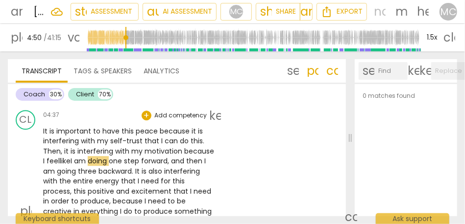
click at [115, 147] on span "with" at bounding box center [123, 152] width 16 height 10
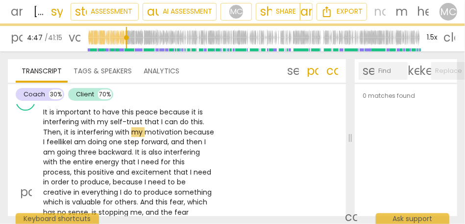
scroll to position [1081, 0]
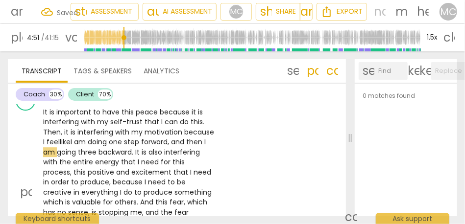
click at [128, 137] on span "step" at bounding box center [132, 142] width 17 height 10
click at [177, 137] on span "and" at bounding box center [180, 142] width 15 height 10
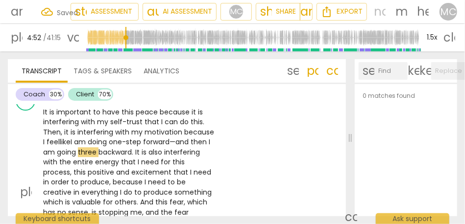
click at [206, 137] on span "then" at bounding box center [200, 142] width 18 height 10
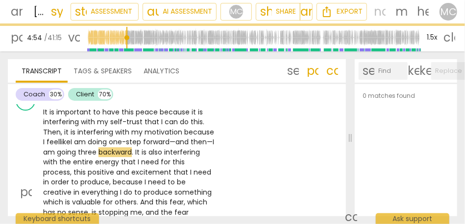
click at [78, 148] on span "going" at bounding box center [67, 153] width 21 height 10
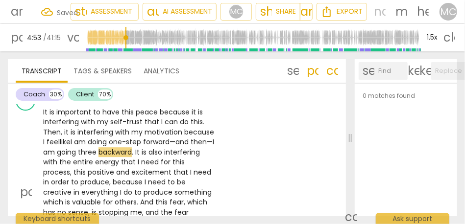
click at [132, 148] on span "backward" at bounding box center [115, 153] width 33 height 10
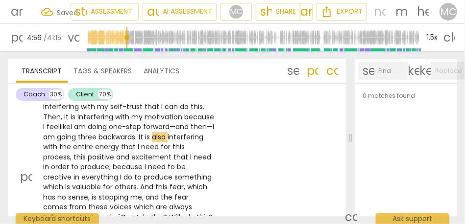
scroll to position [1097, 0]
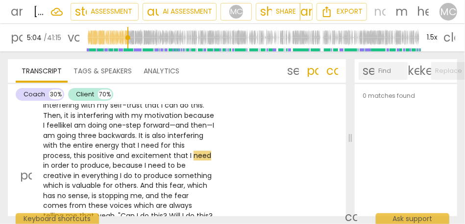
click at [88, 151] on span "this" at bounding box center [81, 156] width 14 height 10
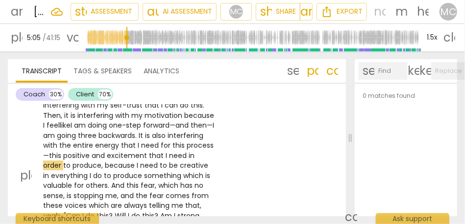
click at [92, 151] on span "positive" at bounding box center [77, 156] width 28 height 10
click at [173, 145] on span "this" at bounding box center [180, 146] width 14 height 10
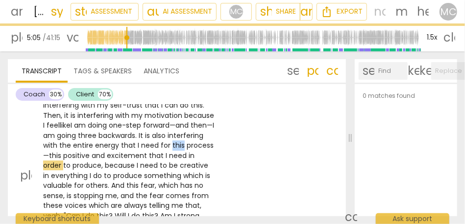
click at [173, 145] on span "this" at bounding box center [180, 146] width 14 height 10
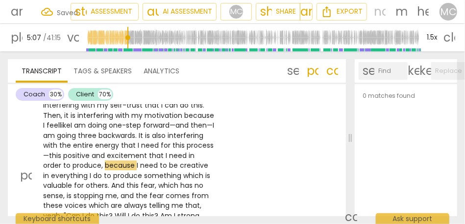
click at [105, 161] on span "," at bounding box center [102, 166] width 3 height 10
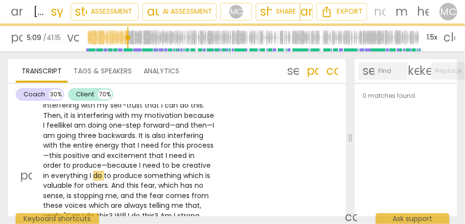
scroll to position [1126, 0]
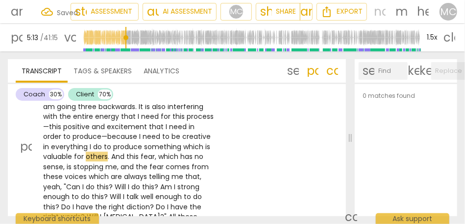
click at [141, 152] on span "this" at bounding box center [133, 157] width 14 height 10
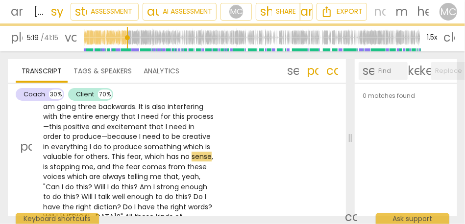
click at [167, 152] on span "which" at bounding box center [156, 157] width 22 height 10
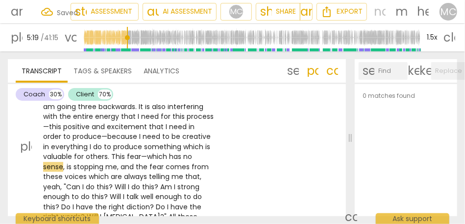
click at [74, 162] on span "is" at bounding box center [70, 167] width 7 height 10
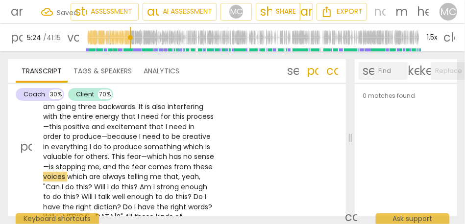
click at [132, 162] on span "the" at bounding box center [125, 167] width 14 height 10
click at [114, 162] on span "The" at bounding box center [107, 167] width 13 height 10
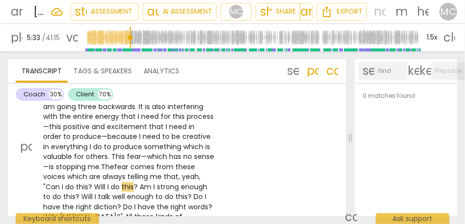
click at [182, 172] on span "," at bounding box center [179, 177] width 3 height 10
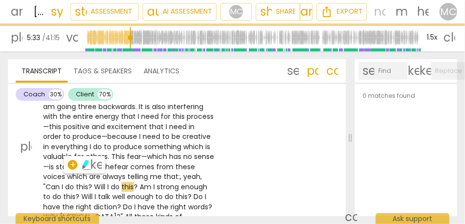
click at [180, 172] on span "that:" at bounding box center [172, 177] width 16 height 10
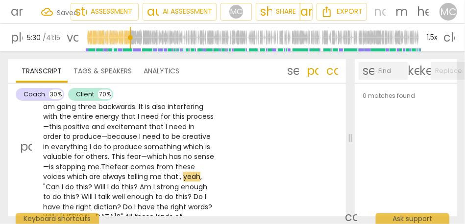
click at [164, 172] on span "me" at bounding box center [157, 177] width 14 height 10
click at [205, 170] on p "It is important to have this peace because it is interfering with my self-trust…" at bounding box center [129, 147] width 172 height 171
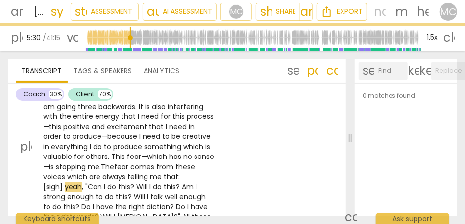
click at [72, 182] on span "yeah" at bounding box center [73, 187] width 17 height 10
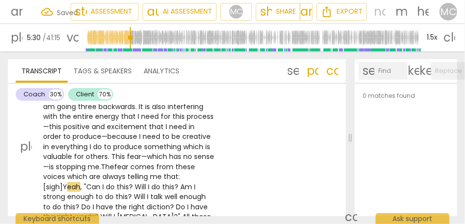
click at [84, 182] on span "," at bounding box center [81, 187] width 3 height 10
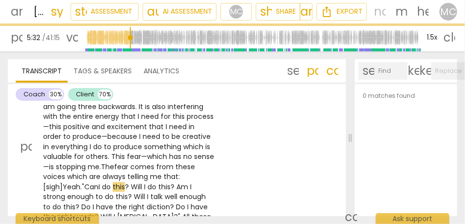
scroll to position [1153, 0]
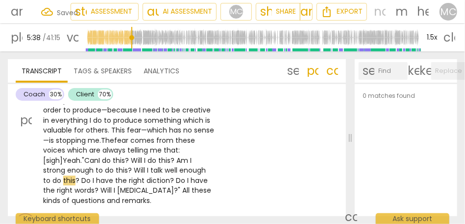
click at [176, 166] on span "well" at bounding box center [172, 171] width 15 height 10
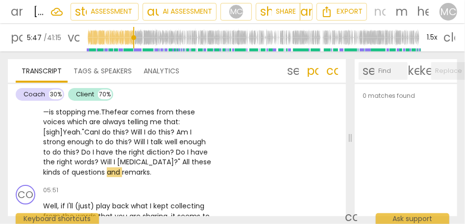
scroll to position [1200, 0]
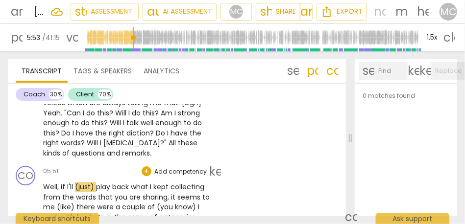
click at [54, 182] on span "Well" at bounding box center [50, 187] width 14 height 10
click at [66, 182] on span "if" at bounding box center [64, 187] width 6 height 10
type input "353"
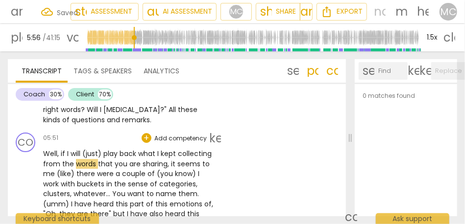
click at [125, 149] on span "back" at bounding box center [129, 154] width 19 height 10
click at [166, 149] on span "kept" at bounding box center [169, 154] width 17 height 10
click at [174, 149] on span "kept" at bounding box center [169, 154] width 17 height 10
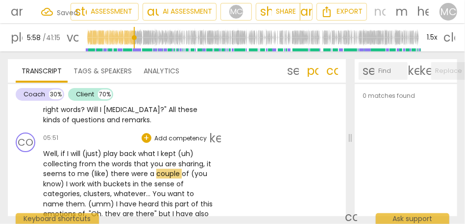
click at [188, 159] on span "sharing" at bounding box center [190, 164] width 25 height 10
click at [91, 169] on span "(like)" at bounding box center [101, 174] width 20 height 10
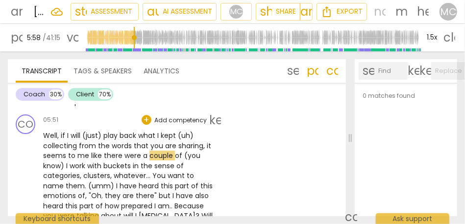
scroll to position [1252, 0]
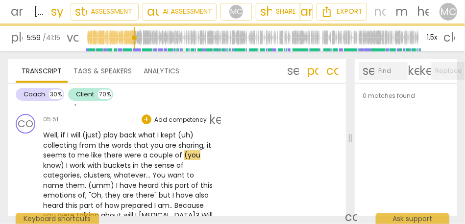
click at [100, 150] on span "like" at bounding box center [97, 155] width 13 height 10
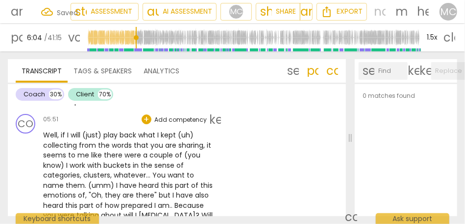
click at [175, 150] on span "of" at bounding box center [179, 155] width 9 height 10
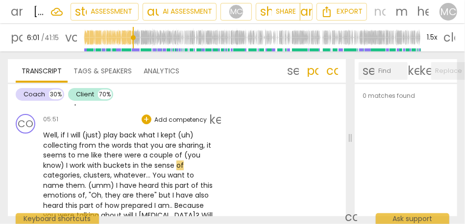
scroll to position [1267, 0]
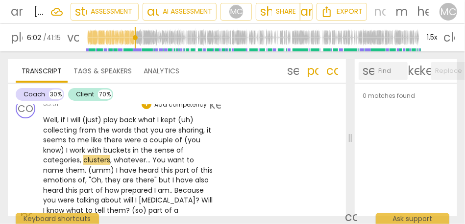
click at [133, 146] on span "in" at bounding box center [137, 151] width 8 height 10
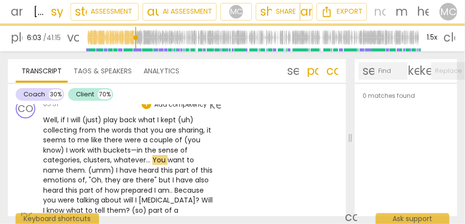
click at [157, 155] on span "You" at bounding box center [159, 160] width 15 height 10
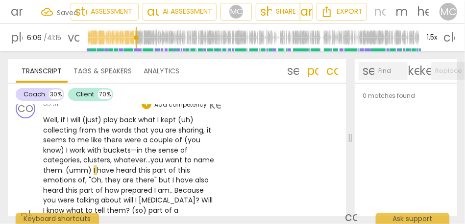
click at [150, 155] on span ". y" at bounding box center [151, 160] width 5 height 10
click at [124, 155] on span "whatever" at bounding box center [130, 160] width 32 height 10
click at [64, 166] on span "." at bounding box center [63, 171] width 3 height 10
click at [56, 166] on span "them" at bounding box center [52, 171] width 19 height 10
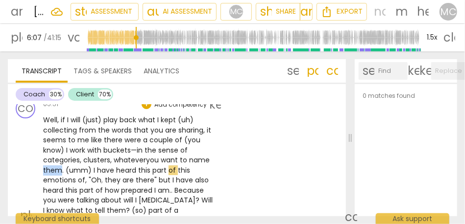
click at [56, 166] on span "them" at bounding box center [52, 171] width 19 height 10
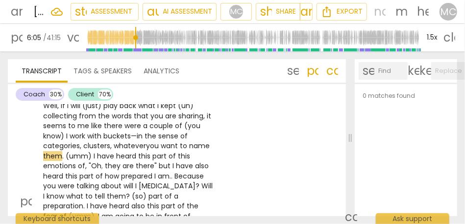
scroll to position [1282, 0]
click at [89, 161] on span ""Oh" at bounding box center [95, 166] width 13 height 10
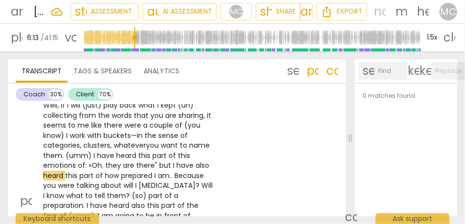
click at [123, 161] on span "are" at bounding box center [129, 166] width 13 height 10
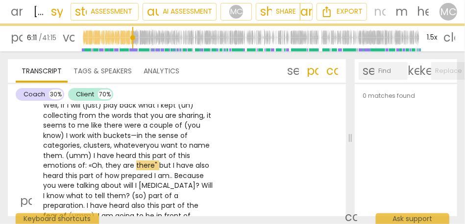
click at [159, 161] on span "but" at bounding box center [166, 166] width 14 height 10
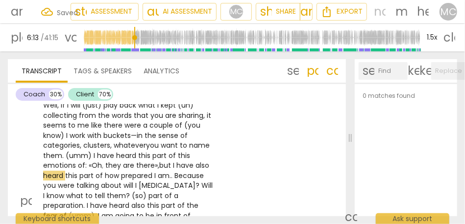
click at [170, 161] on span "but" at bounding box center [166, 166] width 14 height 10
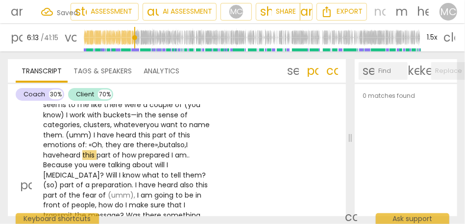
scroll to position [1304, 0]
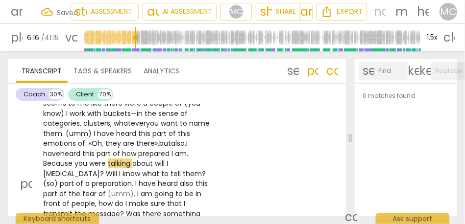
click at [123, 149] on span "how" at bounding box center [130, 154] width 16 height 10
click at [199, 144] on p "Well , if I will (just) play back what I kept (uh) collecting from the words th…" at bounding box center [129, 183] width 172 height 211
click at [77, 159] on span "because" at bounding box center [75, 164] width 30 height 10
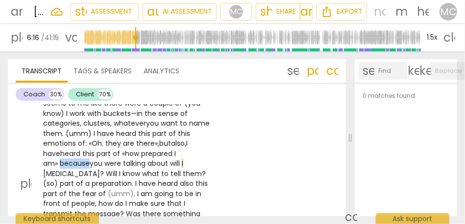
click at [77, 159] on span "because" at bounding box center [75, 164] width 30 height 10
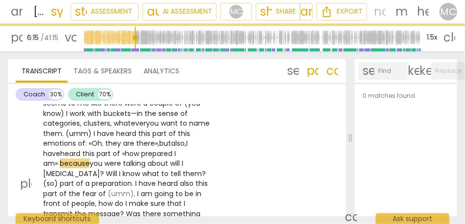
scroll to position [1317, 0]
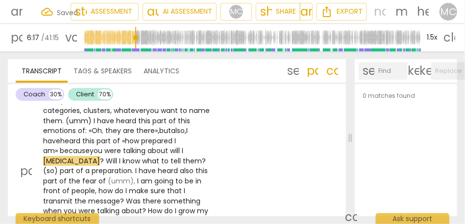
click at [173, 146] on span "will" at bounding box center [176, 151] width 12 height 10
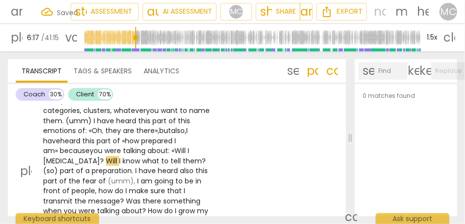
click at [186, 146] on span "ill" at bounding box center [184, 151] width 6 height 10
click at [100, 156] on span "?" at bounding box center [103, 161] width 6 height 10
click at [109, 156] on span "Will" at bounding box center [115, 161] width 13 height 10
click at [128, 156] on span "know" at bounding box center [138, 161] width 20 height 10
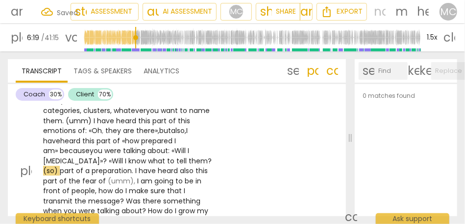
click at [128, 156] on span "know" at bounding box center [138, 161] width 20 height 10
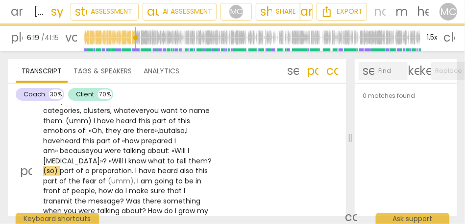
click at [189, 156] on span "them" at bounding box center [198, 161] width 19 height 10
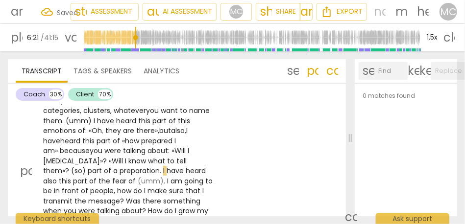
click at [104, 166] on span "part" at bounding box center [96, 171] width 16 height 10
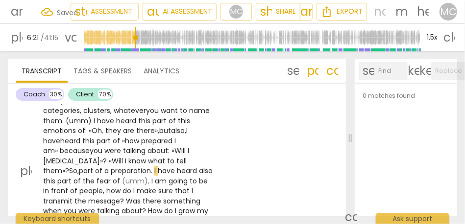
click at [95, 166] on span "part" at bounding box center [87, 171] width 16 height 10
click at [154, 166] on span "I" at bounding box center [155, 171] width 3 height 10
click at [156, 166] on span "have" at bounding box center [165, 171] width 19 height 10
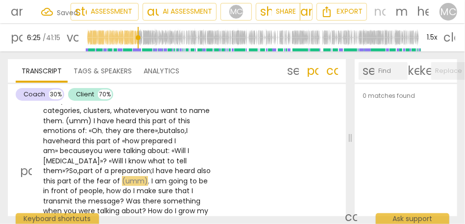
click at [122, 176] on span "(umm)" at bounding box center [135, 181] width 26 height 10
click at [148, 176] on span "," at bounding box center [149, 181] width 3 height 10
click at [156, 176] on span "am" at bounding box center [163, 181] width 14 height 10
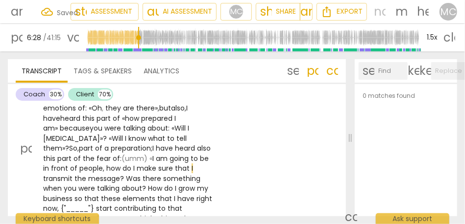
click at [106, 164] on span "how" at bounding box center [114, 169] width 16 height 10
click at [104, 164] on span "How" at bounding box center [111, 169] width 14 height 10
click at [120, 174] on span "?" at bounding box center [123, 179] width 6 height 10
click at [88, 174] on span "message»" at bounding box center [105, 179] width 35 height 10
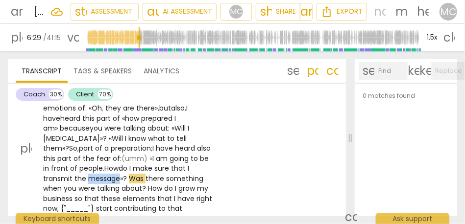
click at [88, 174] on span "message»" at bounding box center [105, 179] width 35 height 10
click at [129, 174] on span "Was" at bounding box center [137, 179] width 17 height 10
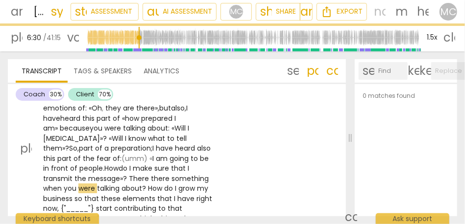
click at [88, 174] on span "message»" at bounding box center [105, 179] width 35 height 10
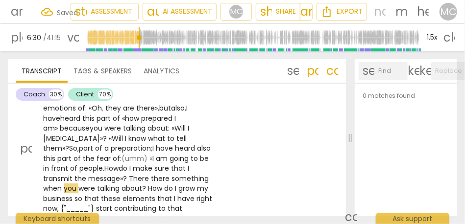
click at [129, 174] on span "There" at bounding box center [140, 179] width 22 height 10
click at [151, 174] on span "there" at bounding box center [161, 179] width 21 height 10
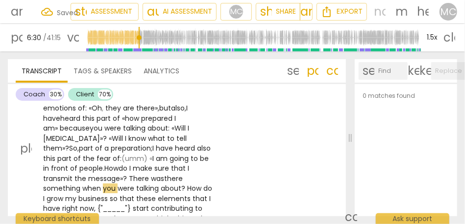
click at [164, 174] on span "there" at bounding box center [173, 179] width 19 height 10
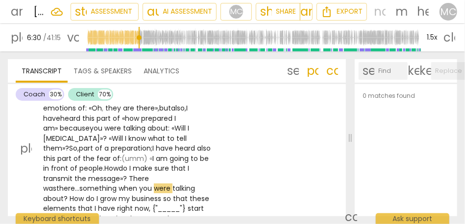
click at [119, 184] on span "something" at bounding box center [98, 189] width 39 height 10
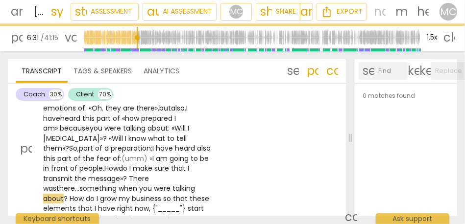
click at [70, 194] on span "?" at bounding box center [67, 199] width 6 height 10
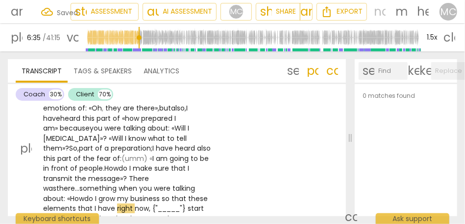
click at [84, 194] on span "ow" at bounding box center [79, 199] width 10 height 10
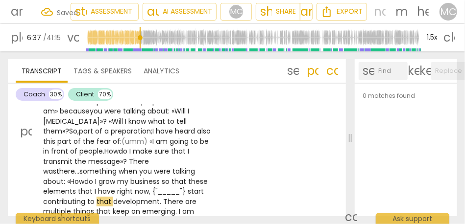
click at [188, 187] on span "start" at bounding box center [196, 192] width 16 height 10
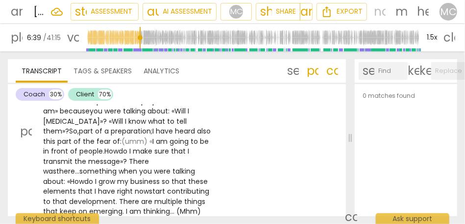
click at [119, 197] on span "." at bounding box center [117, 202] width 3 height 10
click at [243, 173] on div "CO play_arrow pause 05:51 + Add competency keyboard_arrow_right Well , if I wil…" at bounding box center [177, 123] width 338 height 235
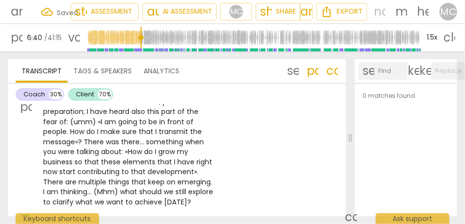
scroll to position [1386, 0]
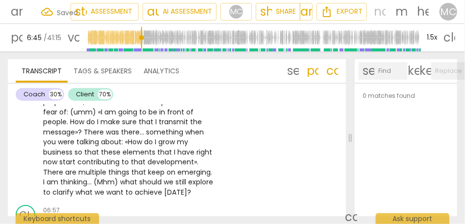
click at [120, 177] on span "what" at bounding box center [129, 182] width 19 height 10
type input "406"
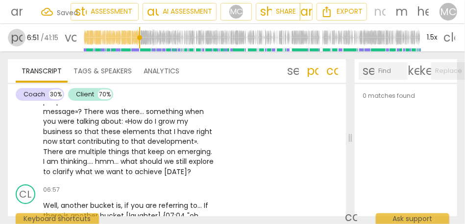
click at [16, 39] on span "pause" at bounding box center [17, 38] width 12 height 12
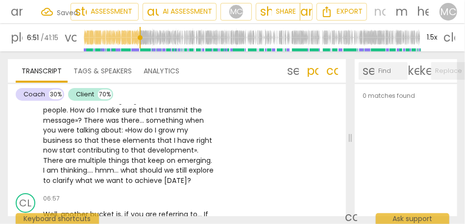
scroll to position [1397, 0]
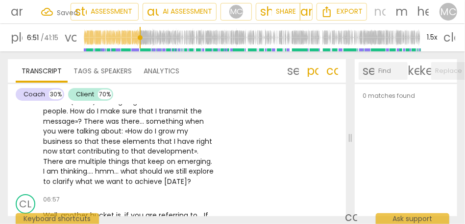
click at [164, 177] on span "achieve" at bounding box center [149, 182] width 29 height 10
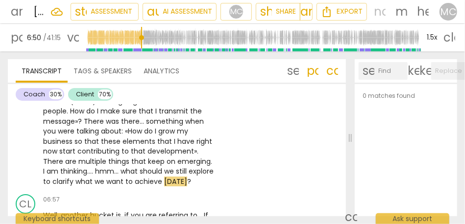
type input "411"
click at [187, 177] on span "[DATE]" at bounding box center [175, 182] width 23 height 10
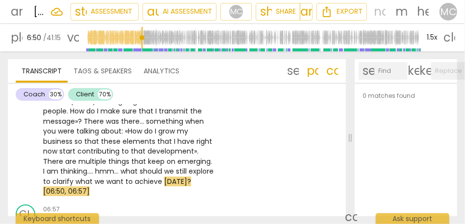
click at [301, 136] on div "CO play_arrow pause 05:51 + Add competency keyboard_arrow_right Well , if I wil…" at bounding box center [177, 83] width 338 height 235
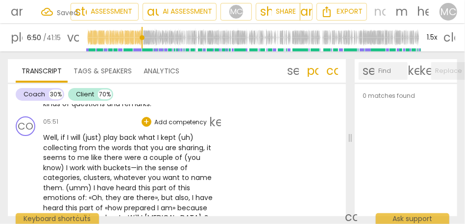
scroll to position [1249, 0]
click at [178, 119] on p "Add competency" at bounding box center [180, 123] width 54 height 9
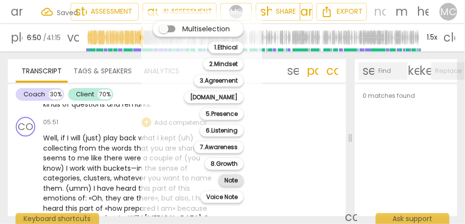
click at [228, 176] on b "Note" at bounding box center [230, 181] width 13 height 12
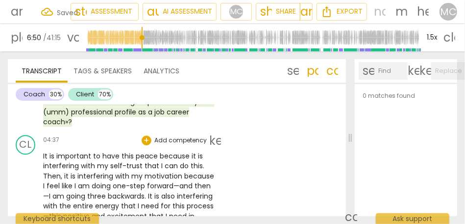
scroll to position [1036, 0]
click at [172, 137] on p "Add competency" at bounding box center [180, 141] width 54 height 9
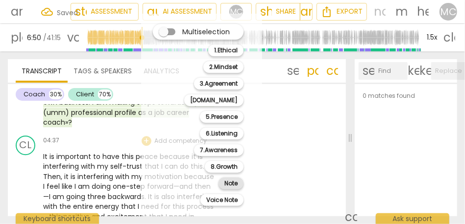
click at [236, 187] on b "Note" at bounding box center [230, 184] width 13 height 12
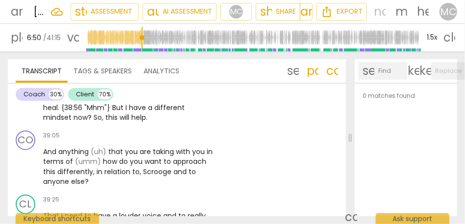
scroll to position [7370, 0]
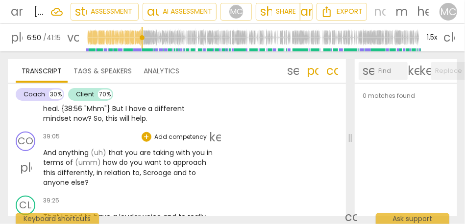
click at [144, 168] on span "Scrooge" at bounding box center [158, 173] width 30 height 10
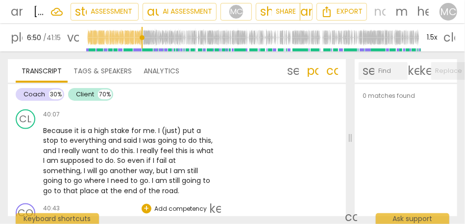
scroll to position [7583, 0]
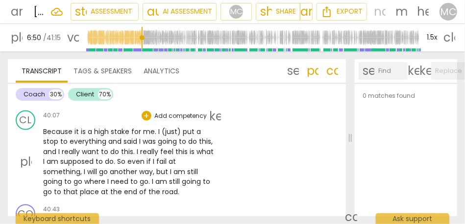
click at [126, 187] on span "end" at bounding box center [131, 192] width 15 height 10
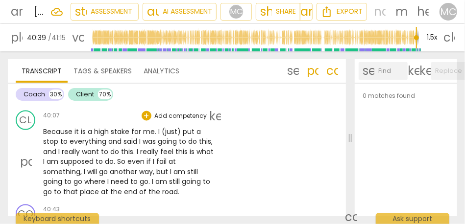
click at [106, 187] on span "at" at bounding box center [105, 192] width 9 height 10
type input "2438"
click at [171, 187] on span "road" at bounding box center [170, 192] width 16 height 10
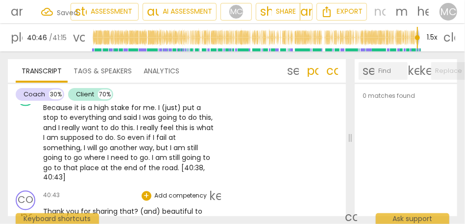
click at [115, 207] on span "sharing" at bounding box center [106, 212] width 27 height 10
click at [140, 207] on span "(and)" at bounding box center [151, 212] width 22 height 10
type input "2446"
click at [124, 207] on span "that; it is b" at bounding box center [138, 212] width 36 height 10
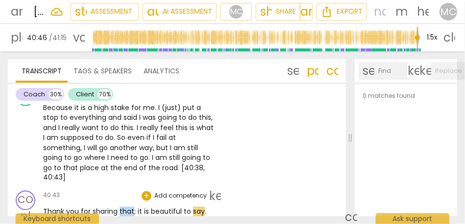
click at [124, 207] on span "that; it is b" at bounding box center [138, 212] width 36 height 10
click at [155, 207] on span "eautiful" at bounding box center [169, 212] width 28 height 10
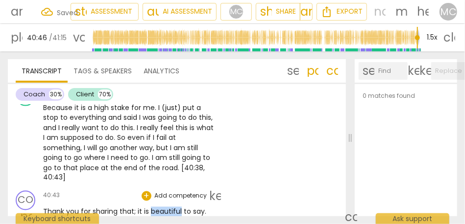
click at [155, 207] on span "eautiful" at bounding box center [169, 212] width 28 height 10
click at [134, 207] on span "that; it is b" at bounding box center [138, 212] width 36 height 10
click at [149, 207] on span "that; it is b" at bounding box center [138, 212] width 36 height 10
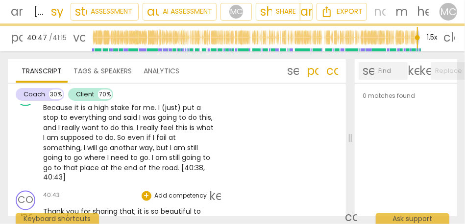
scroll to position [7639, 0]
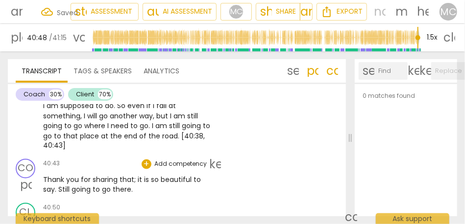
click at [51, 185] on span "say" at bounding box center [49, 190] width 12 height 10
click at [60, 185] on span "Still" at bounding box center [64, 190] width 13 height 10
click at [132, 185] on span "there" at bounding box center [122, 190] width 19 height 10
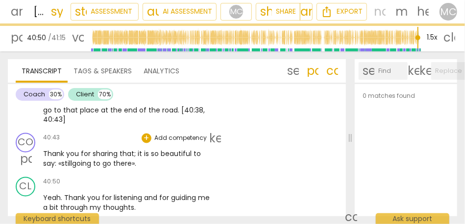
click at [179, 134] on p "Add competency" at bounding box center [180, 138] width 54 height 9
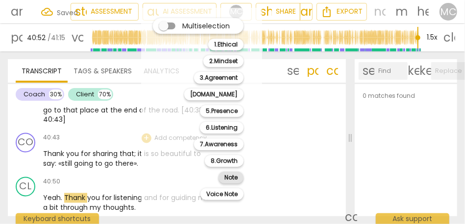
click at [239, 180] on div "Note" at bounding box center [231, 178] width 25 height 12
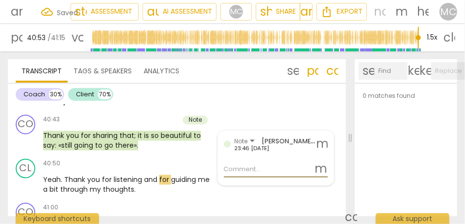
scroll to position [7690, 0]
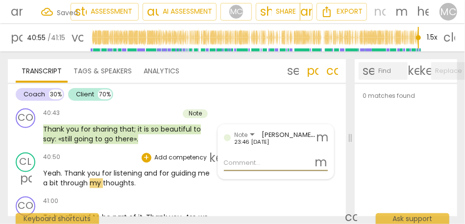
click at [178, 154] on p "Add competency" at bounding box center [180, 158] width 54 height 9
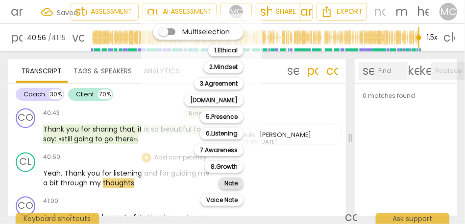
click at [228, 186] on b "Note" at bounding box center [230, 184] width 13 height 12
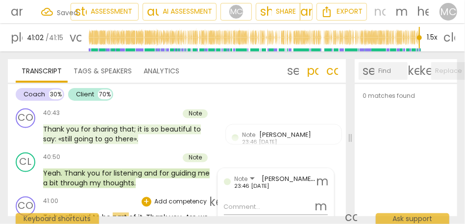
click at [47, 213] on span "To" at bounding box center [48, 218] width 11 height 10
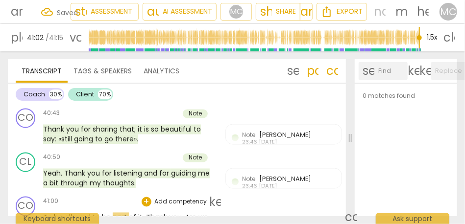
type input "2462"
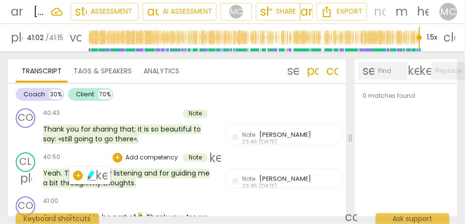
click at [120, 179] on span "thoughts" at bounding box center [118, 184] width 31 height 10
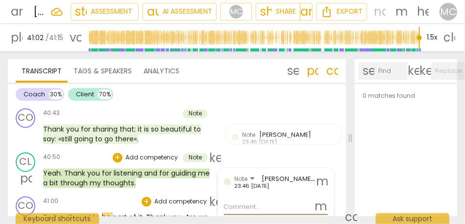
click at [44, 213] on span "To" at bounding box center [48, 218] width 11 height 10
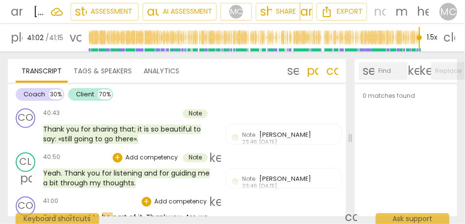
type input "2462"
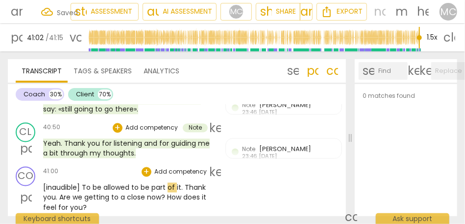
scroll to position [7720, 0]
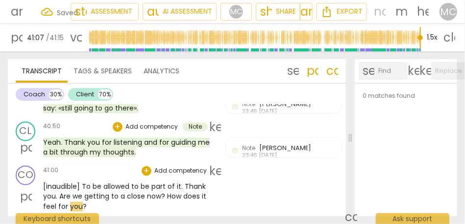
click at [183, 167] on p "Add competency" at bounding box center [180, 171] width 54 height 9
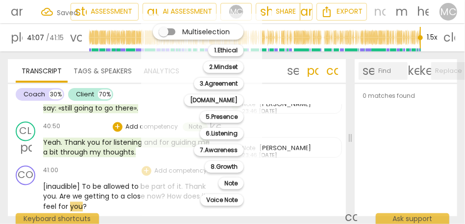
type input "2467"
click at [102, 176] on div at bounding box center [232, 112] width 465 height 224
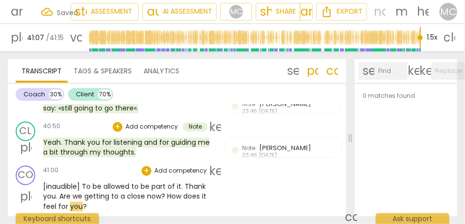
click at [77, 202] on span "you" at bounding box center [76, 207] width 13 height 10
click at [161, 167] on p "Add competency" at bounding box center [180, 171] width 54 height 9
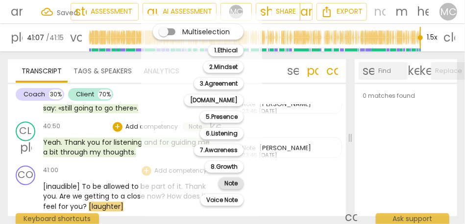
click at [227, 184] on b "Note" at bounding box center [230, 184] width 13 height 12
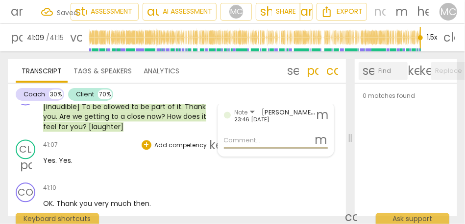
scroll to position [7813, 0]
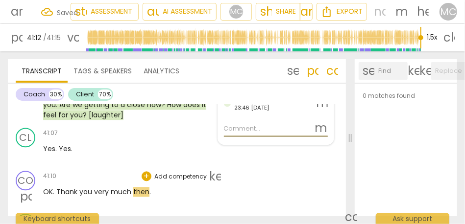
click at [176, 173] on p "Add competency" at bounding box center [180, 177] width 54 height 9
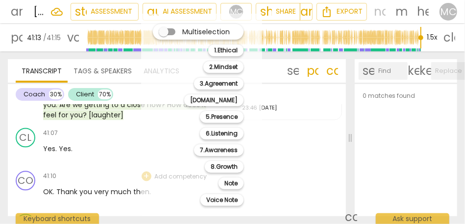
click at [229, 190] on div "Note 9" at bounding box center [237, 183] width 44 height 17
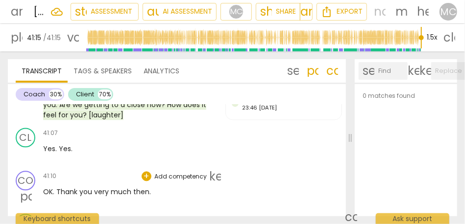
click at [130, 187] on span "much" at bounding box center [122, 192] width 23 height 10
type input "2475"
click at [133, 187] on span "then" at bounding box center [141, 192] width 16 height 10
click at [171, 173] on p "Add competency" at bounding box center [180, 177] width 54 height 9
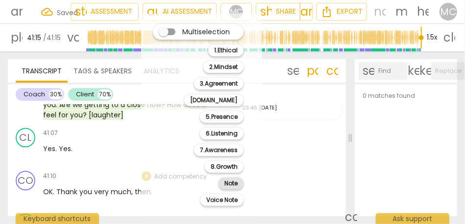
click at [233, 187] on b "Note" at bounding box center [230, 184] width 13 height 12
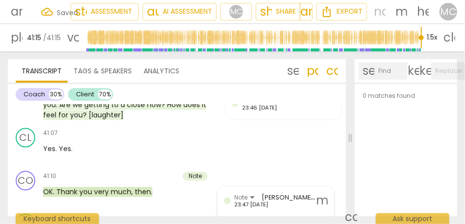
scroll to position [7855, 0]
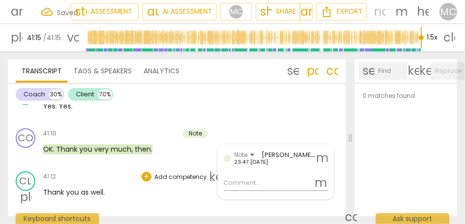
click at [164, 173] on p "Add competency" at bounding box center [180, 177] width 54 height 9
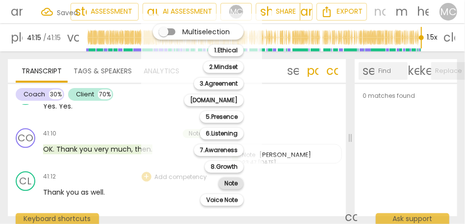
click at [232, 188] on b "Note" at bounding box center [230, 184] width 13 height 12
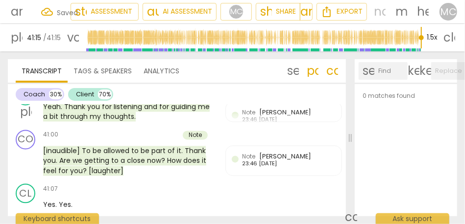
scroll to position [7755, 0]
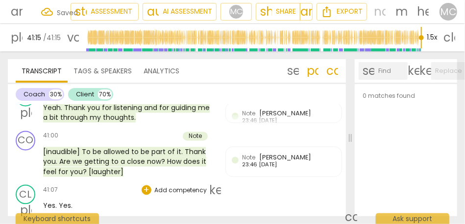
click at [180, 187] on p "Add competency" at bounding box center [180, 191] width 54 height 9
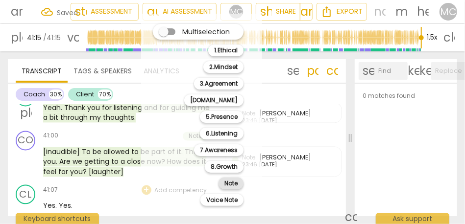
click at [233, 185] on b "Note" at bounding box center [230, 184] width 13 height 12
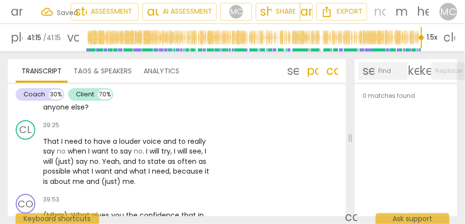
scroll to position [7445, 0]
click at [83, 177] on span "me" at bounding box center [80, 182] width 14 height 10
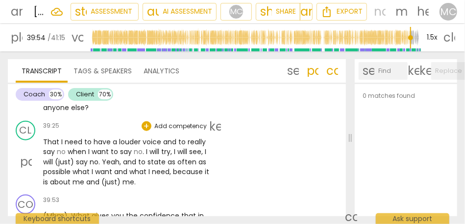
click at [118, 177] on span "(just)" at bounding box center [111, 182] width 21 height 10
click at [83, 157] on div "CL play_arrow pause 39:25 + Add competency keyboard_arrow_right That I need to …" at bounding box center [177, 154] width 338 height 74
click at [94, 177] on span "and" at bounding box center [93, 182] width 15 height 10
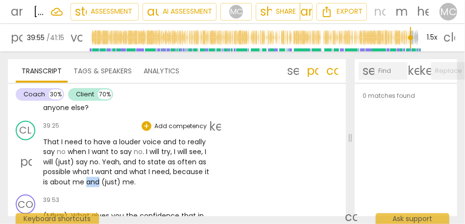
click at [94, 177] on span "and" at bounding box center [93, 182] width 15 height 10
click at [70, 177] on span "about" at bounding box center [61, 182] width 23 height 10
click at [76, 177] on span "me" at bounding box center [80, 182] width 14 height 10
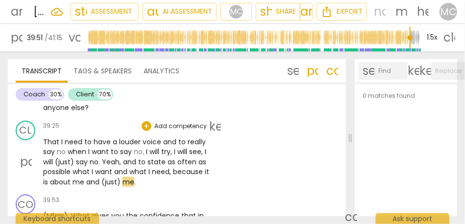
type input "2392"
click at [128, 177] on span "me" at bounding box center [129, 182] width 12 height 10
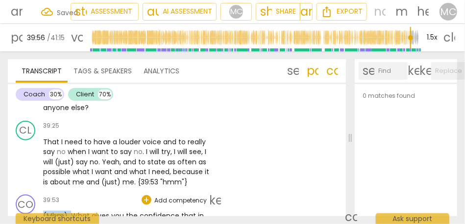
drag, startPoint x: 73, startPoint y: 188, endPoint x: 28, endPoint y: 188, distance: 44.6
click at [28, 191] on div "CO play_arrow pause 39:53 + Add competency keyboard_arrow_right (Mhm) . What gi…" at bounding box center [177, 218] width 338 height 54
type input "2397"
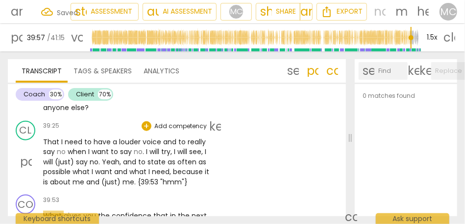
click at [84, 157] on span "say" at bounding box center [83, 162] width 14 height 10
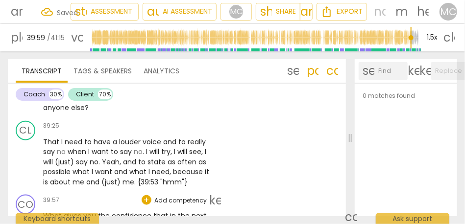
click at [56, 211] on span "What" at bounding box center [53, 216] width 21 height 10
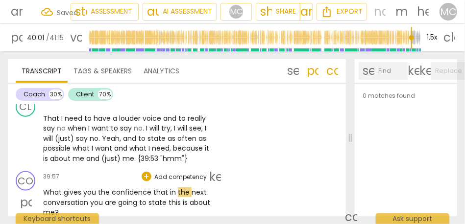
click at [170, 188] on span "in" at bounding box center [174, 193] width 8 height 10
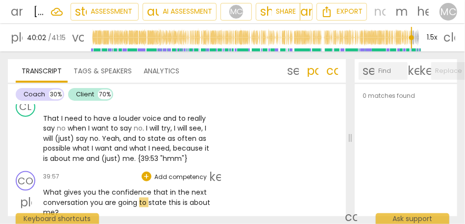
click at [155, 188] on span "that" at bounding box center [161, 193] width 17 height 10
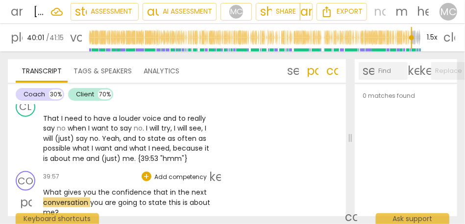
click at [165, 188] on span "that" at bounding box center [161, 193] width 17 height 10
click at [158, 188] on span "that" at bounding box center [161, 193] width 17 height 10
click at [136, 188] on span "confidence" at bounding box center [133, 193] width 42 height 10
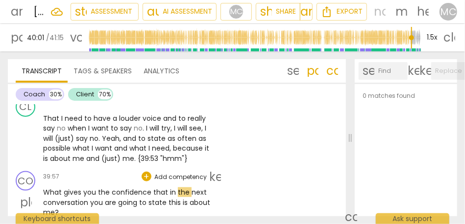
type input "2402"
drag, startPoint x: 187, startPoint y: 165, endPoint x: 167, endPoint y: 164, distance: 20.1
click at [167, 188] on p "What gives you the confidence that in the next conversation you are going to st…" at bounding box center [129, 203] width 172 height 30
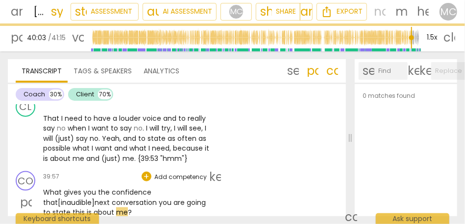
click at [161, 198] on span "you" at bounding box center [166, 203] width 15 height 10
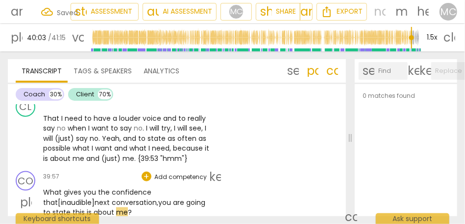
click at [165, 198] on span "you" at bounding box center [165, 203] width 15 height 10
click at [68, 208] on span "state" at bounding box center [62, 213] width 20 height 10
click at [130, 208] on span "me" at bounding box center [128, 213] width 12 height 10
click at [183, 173] on p "Add competency" at bounding box center [180, 177] width 54 height 9
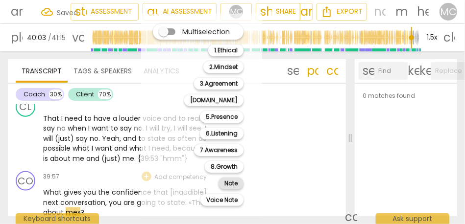
click at [230, 184] on b "Note" at bounding box center [230, 184] width 13 height 12
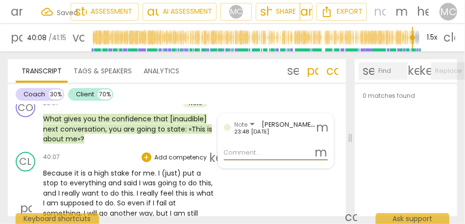
scroll to position [7540, 0]
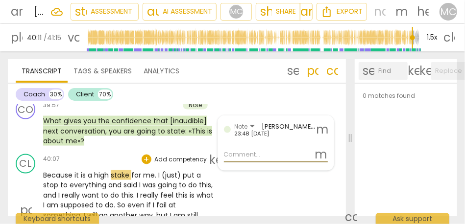
click at [55, 171] on span "Because" at bounding box center [58, 176] width 31 height 10
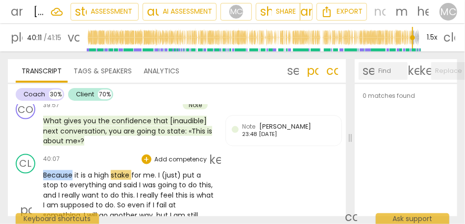
click at [55, 171] on span "Because" at bounding box center [58, 176] width 31 height 10
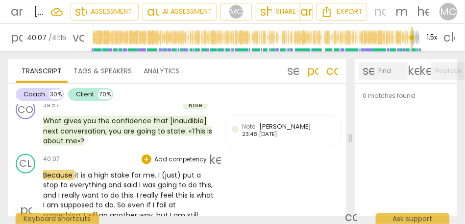
click at [70, 171] on span "Because" at bounding box center [58, 176] width 31 height 10
type input "2409"
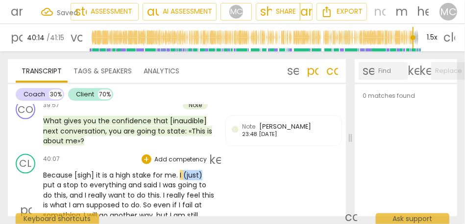
drag, startPoint x: 183, startPoint y: 144, endPoint x: 206, endPoint y: 144, distance: 23.0
click at [206, 171] on p "Because [sigh] it is a high stake for me . I (just) put a stop to everything an…" at bounding box center [129, 211] width 172 height 80
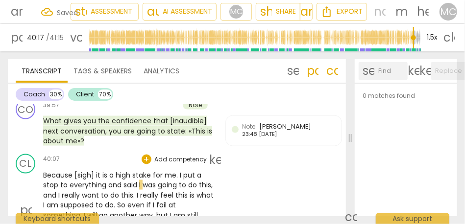
click at [138, 171] on p "Because [sigh] it is a high stake for me . I put a stop to everything and said …" at bounding box center [129, 211] width 172 height 80
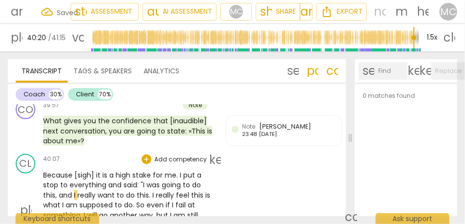
click at [59, 191] on span "and" at bounding box center [66, 196] width 15 height 10
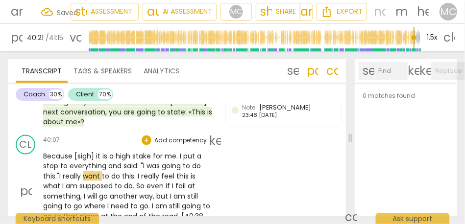
scroll to position [7561, 0]
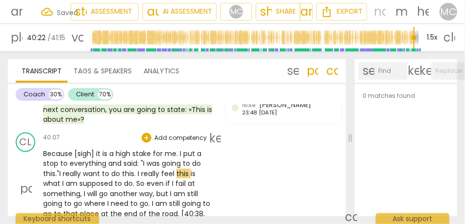
click at [77, 169] on span "really" at bounding box center [73, 174] width 20 height 10
click at [77, 169] on span "REALLY" at bounding box center [75, 174] width 24 height 10
click at [145, 179] on span "So" at bounding box center [141, 184] width 10 height 10
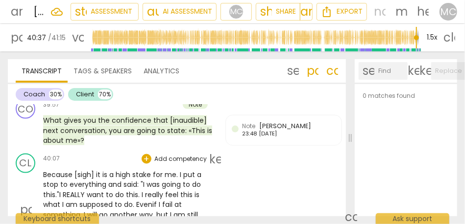
scroll to position [7536, 0]
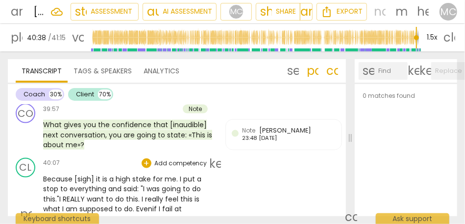
click at [180, 159] on p "Add competency" at bounding box center [180, 163] width 54 height 9
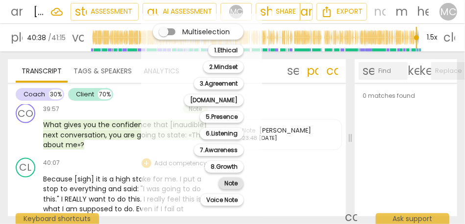
click at [231, 188] on b "Note" at bounding box center [230, 184] width 13 height 12
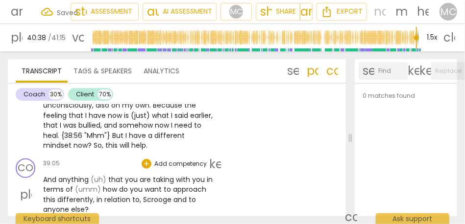
scroll to position [7333, 0]
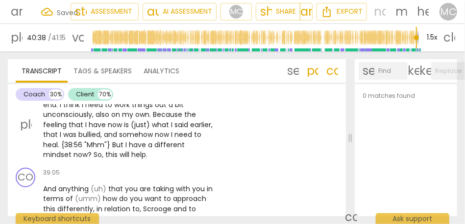
click at [105, 150] on span "this" at bounding box center [112, 155] width 14 height 10
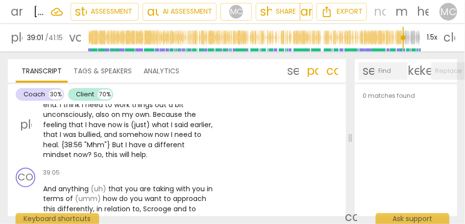
click at [102, 150] on span "," at bounding box center [103, 155] width 3 height 10
click at [131, 150] on span "help" at bounding box center [138, 155] width 15 height 10
type input "2340"
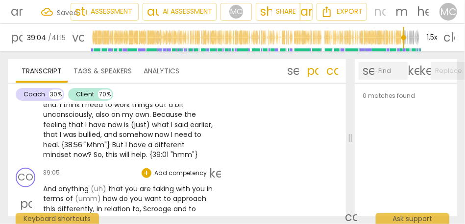
click at [43, 184] on span "And" at bounding box center [50, 189] width 15 height 10
type input "2345"
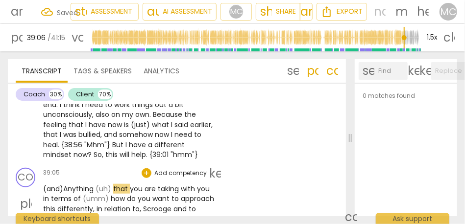
click at [76, 184] on span "Anything" at bounding box center [79, 189] width 32 height 10
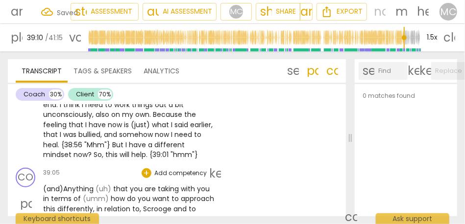
click at [83, 194] on span "(umm)" at bounding box center [97, 199] width 28 height 10
click at [91, 204] on span "this" at bounding box center [85, 209] width 14 height 10
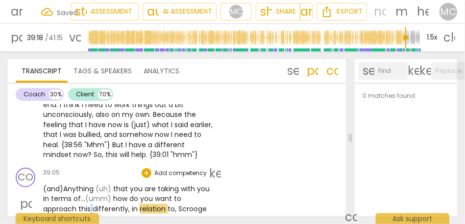
click at [91, 204] on span "this" at bounding box center [85, 209] width 14 height 10
click at [129, 184] on p "(and) Anything (uh) that you are taking with you in terms of... (umm) how do yo…" at bounding box center [129, 204] width 172 height 40
click at [132, 204] on span "in" at bounding box center [136, 209] width 8 height 10
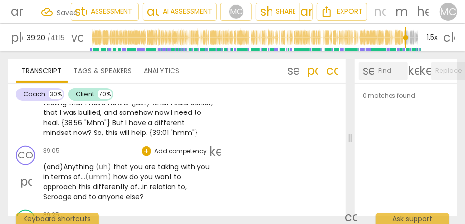
click at [173, 147] on p "Add competency" at bounding box center [180, 151] width 54 height 9
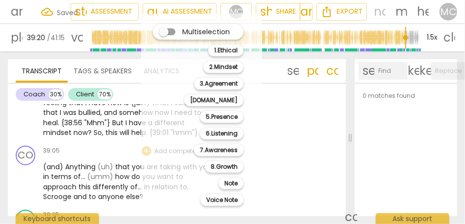
click at [110, 165] on div at bounding box center [232, 112] width 465 height 224
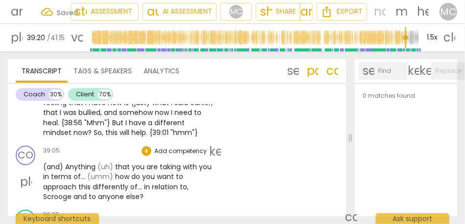
click at [102, 192] on span "anyone" at bounding box center [112, 197] width 28 height 10
type input "2360"
click at [137, 192] on span "else" at bounding box center [133, 197] width 14 height 10
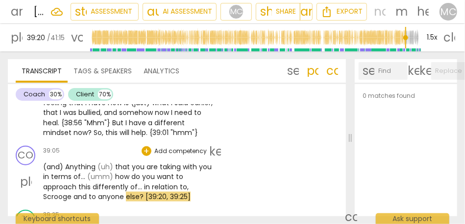
click at [176, 147] on p "Add competency" at bounding box center [180, 151] width 54 height 9
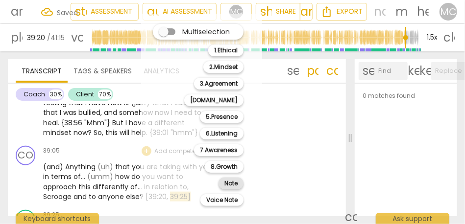
click at [234, 185] on b "Note" at bounding box center [230, 184] width 13 height 12
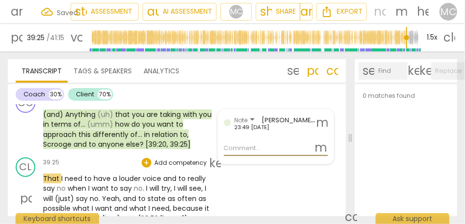
scroll to position [7413, 0]
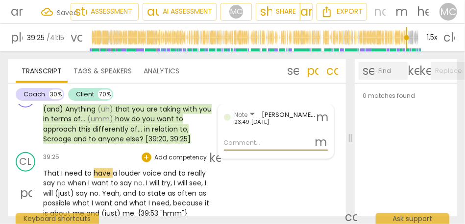
click at [42, 172] on div "play_arrow pause" at bounding box center [30, 194] width 25 height 44
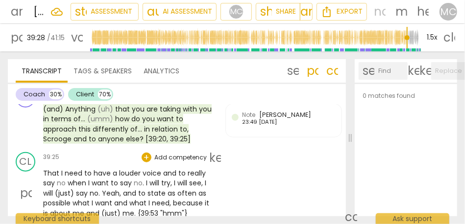
click at [178, 169] on span "to" at bounding box center [182, 174] width 9 height 10
type input "2369"
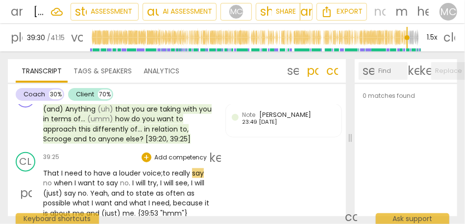
click at [45, 178] on span "no" at bounding box center [48, 183] width 11 height 10
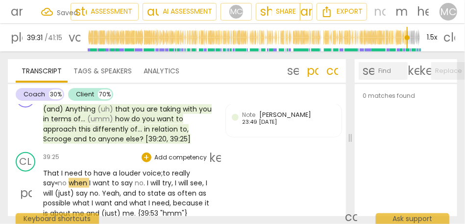
click at [69, 178] on span "no" at bounding box center [63, 183] width 11 height 10
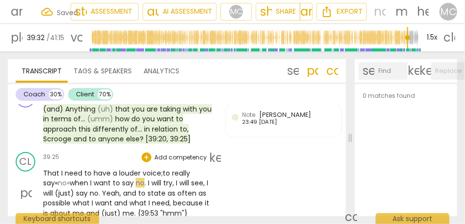
click at [140, 178] on span "no" at bounding box center [140, 183] width 9 height 10
click at [146, 178] on span "no" at bounding box center [141, 183] width 9 height 10
click at [183, 178] on span "I" at bounding box center [181, 183] width 3 height 10
click at [167, 178] on span "will" at bounding box center [161, 183] width 12 height 10
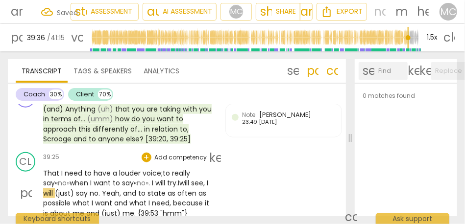
click at [203, 178] on span "," at bounding box center [204, 183] width 3 height 10
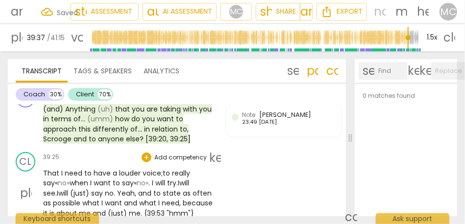
click at [66, 189] on span "will" at bounding box center [64, 194] width 12 height 10
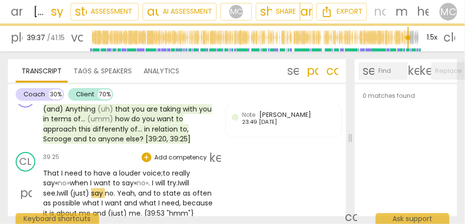
click at [91, 189] on span "(just)" at bounding box center [80, 194] width 21 height 10
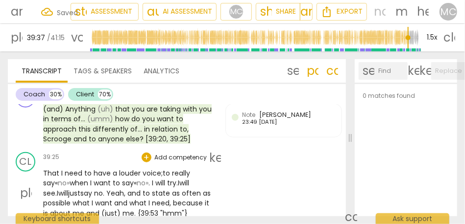
click at [103, 189] on span "no" at bounding box center [98, 194] width 9 height 10
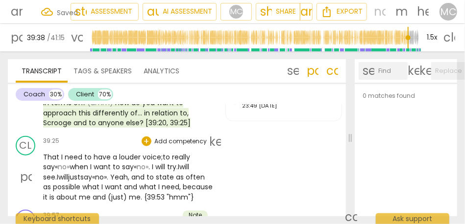
scroll to position [7437, 0]
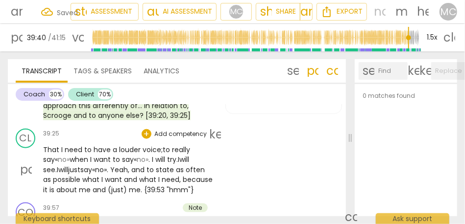
click at [95, 165] on span "say «" at bounding box center [87, 170] width 15 height 10
click at [121, 165] on span "Yeah" at bounding box center [119, 170] width 18 height 10
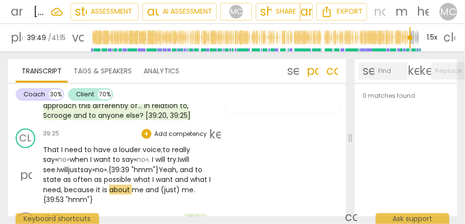
click at [61, 185] on span "need" at bounding box center [52, 190] width 18 height 10
click at [87, 185] on span "because" at bounding box center [80, 190] width 32 height 10
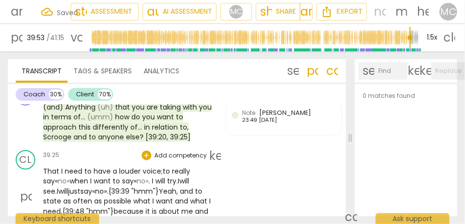
scroll to position [7415, 0]
click at [179, 152] on p "Add competency" at bounding box center [180, 156] width 54 height 9
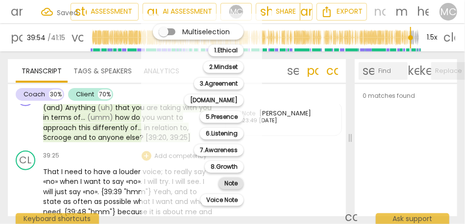
click at [222, 183] on div "Note" at bounding box center [231, 184] width 25 height 12
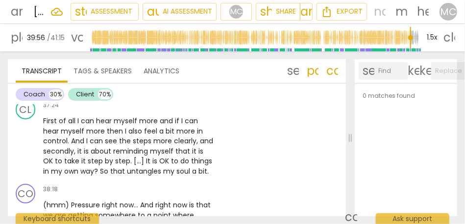
scroll to position [7111, 0]
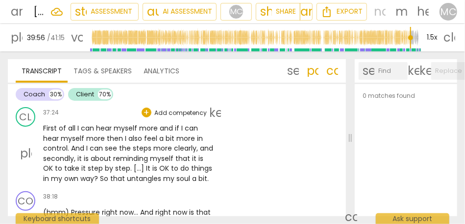
click at [138, 174] on span "untangles" at bounding box center [145, 179] width 36 height 10
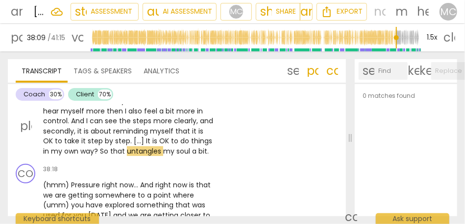
scroll to position [7140, 0]
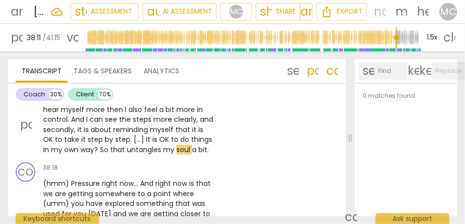
click at [205, 145] on span "bit" at bounding box center [202, 150] width 9 height 10
type input "2292"
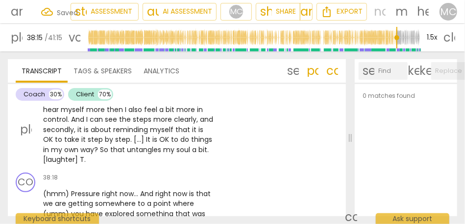
click at [199, 145] on span "bit. [laughter] T" at bounding box center [126, 155] width 166 height 20
click at [84, 155] on span "." at bounding box center [84, 160] width 1 height 10
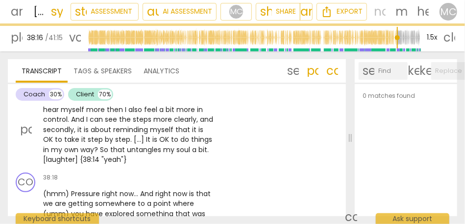
click at [66, 145] on span "bit. [laughter] {38:14 "yeah"}" at bounding box center [126, 155] width 166 height 20
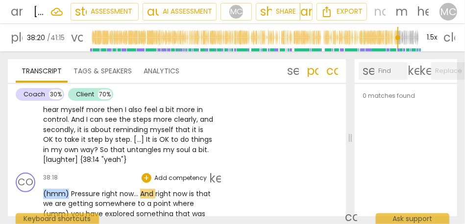
drag, startPoint x: 69, startPoint y: 173, endPoint x: 32, endPoint y: 173, distance: 36.8
click at [32, 173] on div "CO play_arrow pause 38:18 + Add competency keyboard_arrow_right (hmm) Pressure …" at bounding box center [177, 221] width 338 height 104
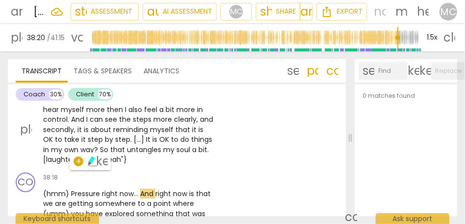
click at [186, 145] on span "soul" at bounding box center [184, 150] width 16 height 10
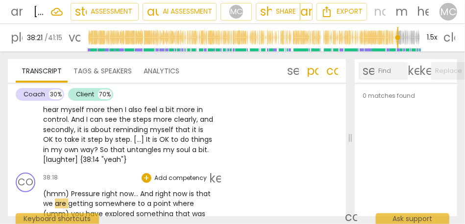
click at [60, 189] on span "(hmm)" at bounding box center [57, 194] width 28 height 10
type input "2300"
drag, startPoint x: 71, startPoint y: 174, endPoint x: 29, endPoint y: 174, distance: 41.2
click at [29, 174] on div "CO play_arrow pause 38:18 + Add competency keyboard_arrow_right (hmm) Pressure …" at bounding box center [177, 221] width 338 height 104
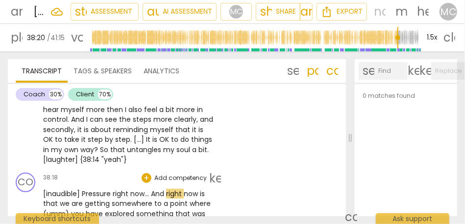
click at [108, 189] on span "[inaudible] Pressure" at bounding box center [78, 194] width 70 height 10
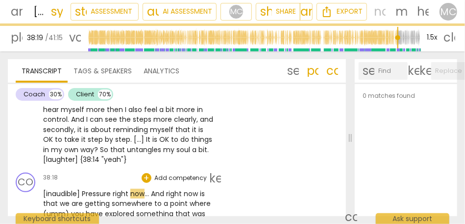
click at [152, 189] on span "And" at bounding box center [158, 194] width 15 height 10
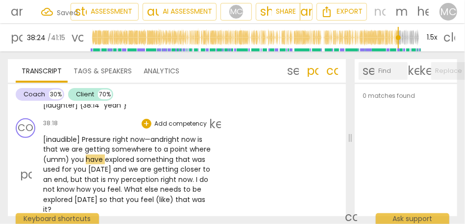
scroll to position [7204, 0]
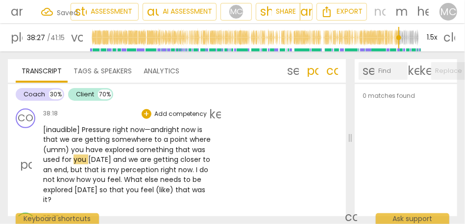
click at [134, 135] on span "somewhere" at bounding box center [133, 140] width 43 height 10
click at [125, 145] on span "explored" at bounding box center [120, 150] width 31 height 10
click at [185, 145] on span "that" at bounding box center [183, 150] width 17 height 10
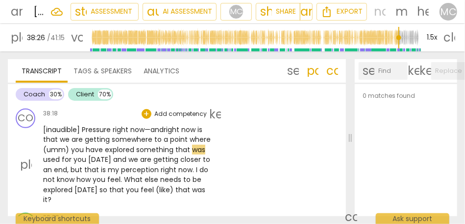
click at [202, 145] on span "was" at bounding box center [198, 150] width 13 height 10
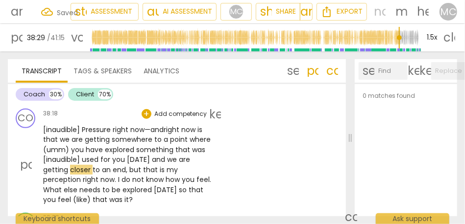
click at [148, 155] on span "[DATE]" at bounding box center [139, 160] width 25 height 10
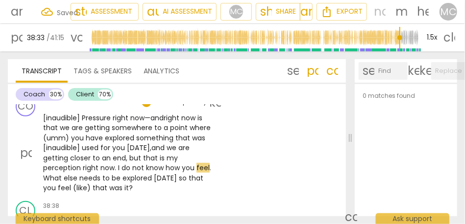
scroll to position [7217, 0]
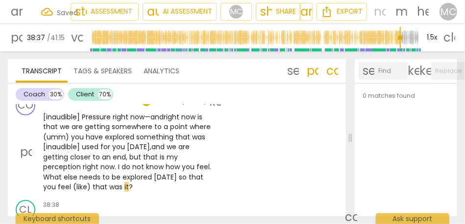
click at [73, 182] on span "(like)" at bounding box center [83, 187] width 20 height 10
click at [113, 162] on span "now" at bounding box center [107, 167] width 14 height 10
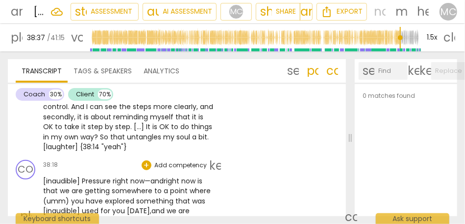
scroll to position [7152, 0]
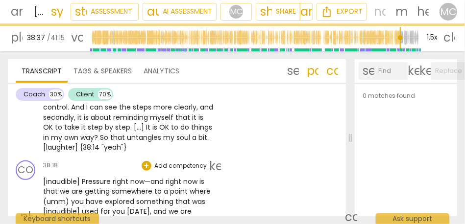
click at [167, 162] on p "Add competency" at bounding box center [180, 166] width 54 height 9
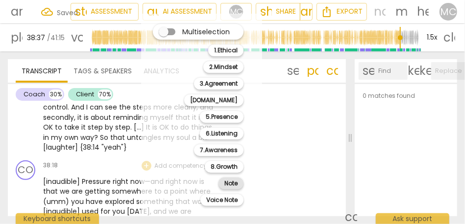
click at [231, 189] on b "Note" at bounding box center [230, 184] width 13 height 12
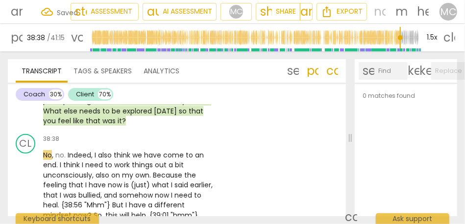
scroll to position [7277, 0]
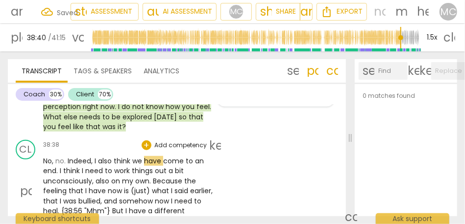
click at [51, 156] on span "No" at bounding box center [47, 161] width 9 height 10
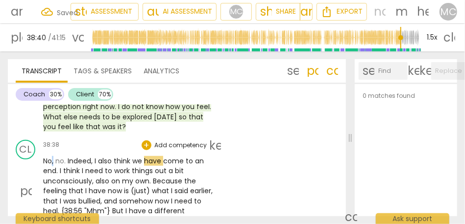
click at [51, 156] on span "No" at bounding box center [47, 161] width 9 height 10
type input "2319"
click at [55, 156] on span "no" at bounding box center [59, 161] width 9 height 10
click at [82, 166] on span "I" at bounding box center [83, 171] width 3 height 10
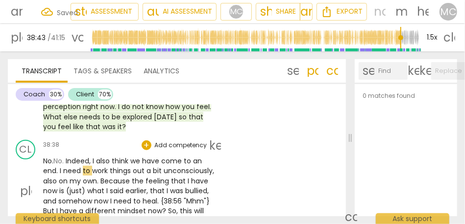
click at [130, 156] on span "think" at bounding box center [121, 161] width 19 height 10
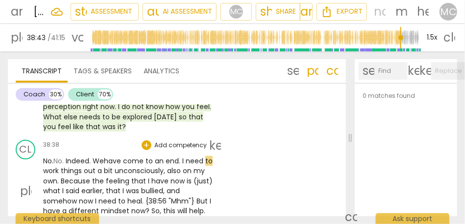
click at [102, 156] on span "We" at bounding box center [98, 161] width 11 height 10
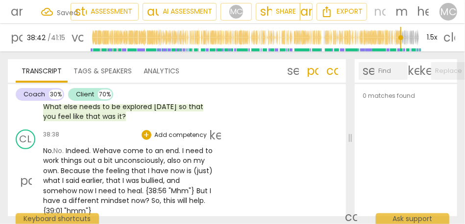
scroll to position [7291, 0]
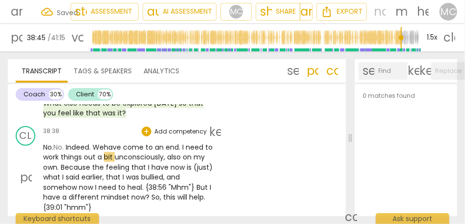
click at [183, 152] on span "also" at bounding box center [175, 157] width 16 height 10
click at [61, 163] on span "." at bounding box center [58, 168] width 3 height 10
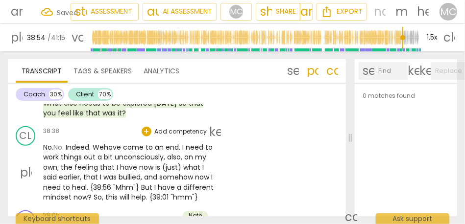
click at [74, 163] on span "he" at bounding box center [69, 168] width 11 height 10
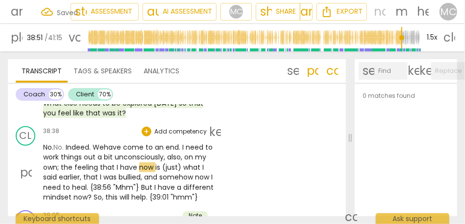
click at [195, 163] on span "what" at bounding box center [192, 168] width 19 height 10
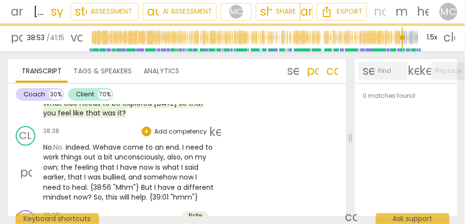
click at [70, 173] on span "that" at bounding box center [76, 178] width 17 height 10
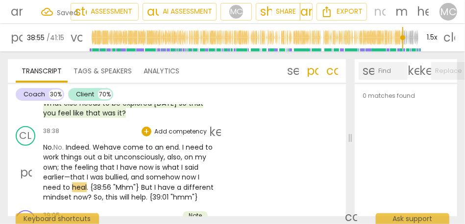
click at [148, 173] on span "somehow" at bounding box center [164, 178] width 36 height 10
click at [168, 173] on span "now" at bounding box center [171, 178] width 16 height 10
click at [58, 183] on span "heal" at bounding box center [50, 188] width 15 height 10
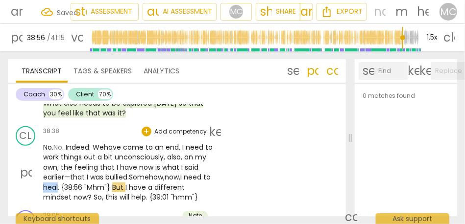
click at [58, 183] on span "heal" at bounding box center [50, 188] width 15 height 10
click at [112, 183] on span ""Mhm"}" at bounding box center [98, 188] width 28 height 10
click at [61, 183] on span "." at bounding box center [59, 188] width 3 height 10
click at [122, 183] on span "But" at bounding box center [118, 188] width 13 height 10
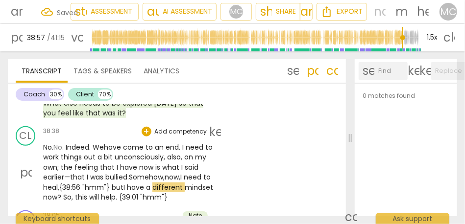
scroll to position [7320, 0]
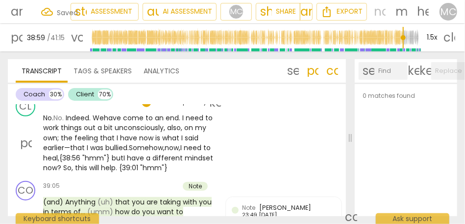
click at [72, 163] on span "So" at bounding box center [67, 168] width 8 height 10
click at [67, 163] on span "so" at bounding box center [63, 168] width 8 height 10
click at [84, 163] on span "this" at bounding box center [77, 168] width 14 height 10
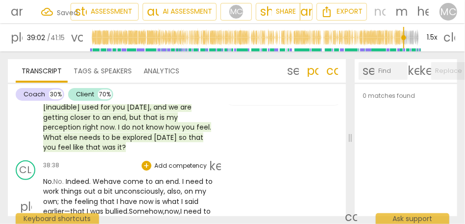
click at [180, 162] on p "Add competency" at bounding box center [180, 166] width 54 height 9
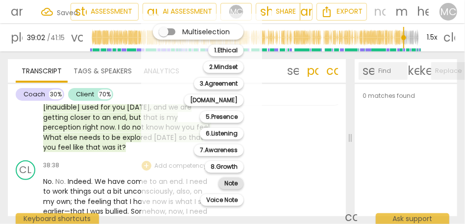
click at [229, 182] on b "Note" at bounding box center [230, 184] width 13 height 12
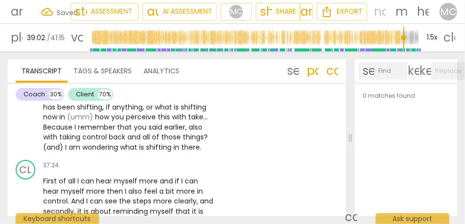
scroll to position [7057, 0]
click at [132, 143] on span "what" at bounding box center [129, 148] width 19 height 10
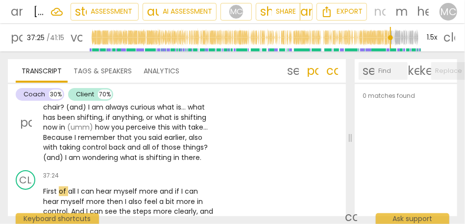
scroll to position [7066, 0]
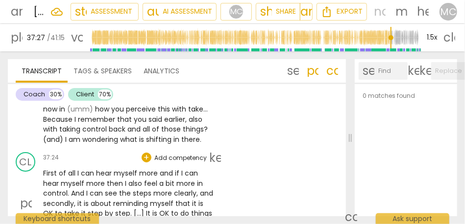
click at [76, 169] on span "all" at bounding box center [72, 174] width 9 height 10
type input "2247"
click at [65, 169] on span "of" at bounding box center [63, 174] width 9 height 10
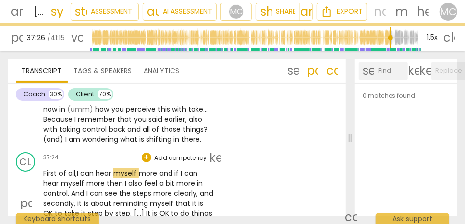
scroll to position [7088, 0]
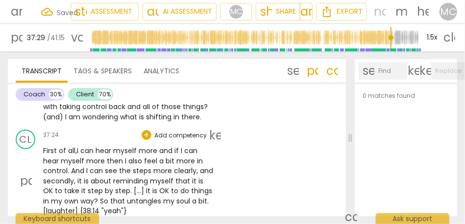
click at [173, 146] on span "and" at bounding box center [166, 151] width 15 height 10
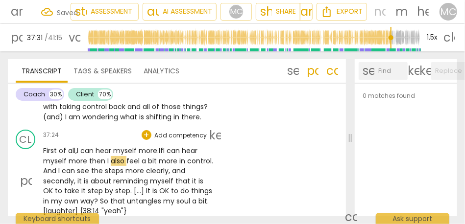
click at [181, 146] on span "can" at bounding box center [174, 151] width 15 height 10
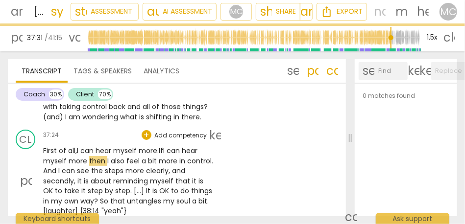
click at [89, 156] on span "then" at bounding box center [98, 161] width 18 height 10
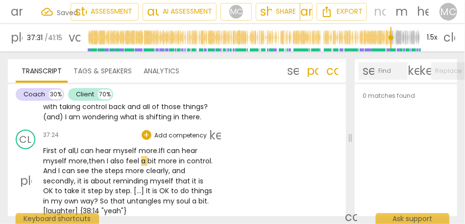
click at [102, 156] on span "then" at bounding box center [98, 161] width 18 height 10
click at [102, 156] on span "then," at bounding box center [99, 161] width 20 height 10
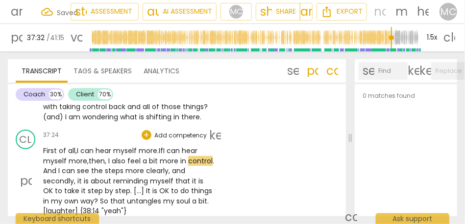
click at [46, 166] on span "And" at bounding box center [50, 171] width 15 height 10
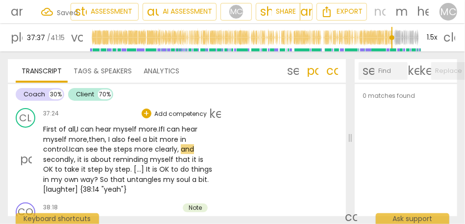
click at [181, 145] on span "," at bounding box center [178, 150] width 3 height 10
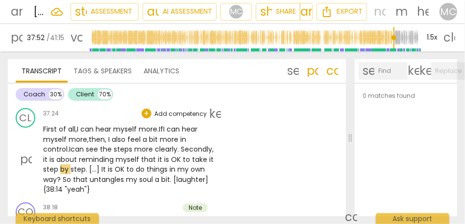
click at [108, 165] on span "It" at bounding box center [104, 170] width 6 height 10
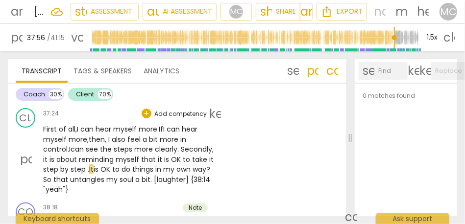
click at [60, 165] on span "step" at bounding box center [51, 170] width 17 height 10
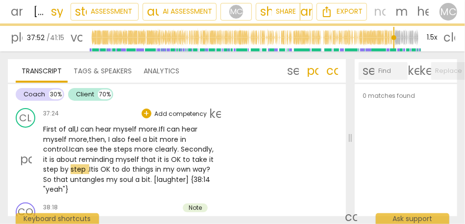
click at [94, 165] on span "It" at bounding box center [91, 170] width 4 height 10
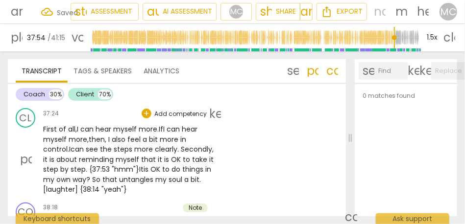
click at [132, 165] on span "step. {37:53 "hmm"}" at bounding box center [105, 170] width 69 height 10
click at [144, 165] on span "It" at bounding box center [141, 170] width 4 height 10
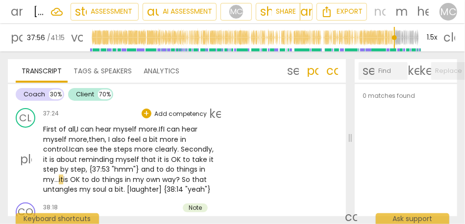
click at [292, 142] on div "CL play_arrow pause 37:24 + Add competency keyboard_arrow_right First of all, I…" at bounding box center [177, 151] width 338 height 95
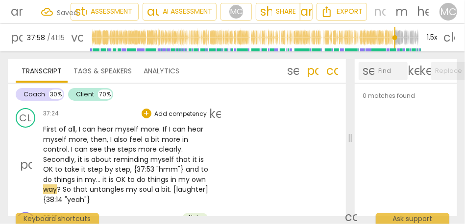
click at [73, 185] on span "So" at bounding box center [68, 190] width 10 height 10
type input "2279"
click at [233, 161] on div "CL play_arrow pause 37:24 + Add competency keyboard_arrow_right First of all , …" at bounding box center [177, 156] width 338 height 104
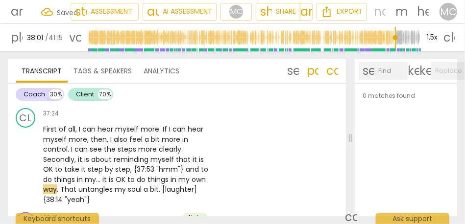
click at [178, 175] on span "my" at bounding box center [184, 180] width 13 height 10
click at [60, 185] on span "." at bounding box center [58, 190] width 3 height 10
type input "2281"
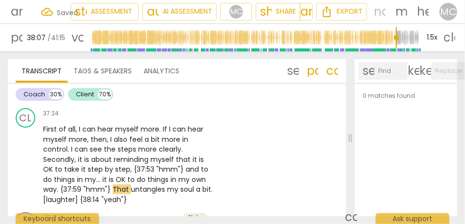
click at [192, 175] on span "own" at bounding box center [199, 180] width 14 height 10
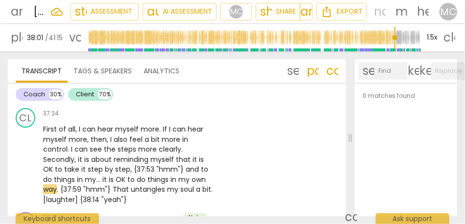
click at [68, 185] on span ". {37:59 "hmm"}" at bounding box center [85, 190] width 56 height 10
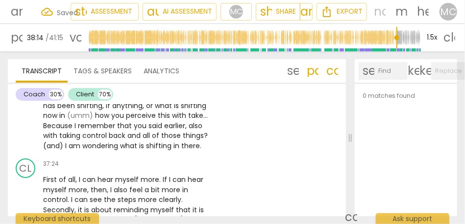
scroll to position [7058, 0]
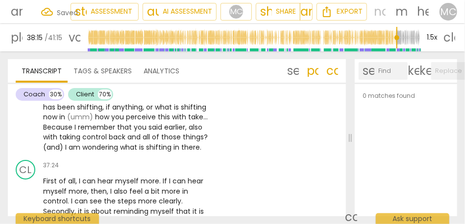
click at [175, 162] on p "Add competency" at bounding box center [180, 166] width 54 height 9
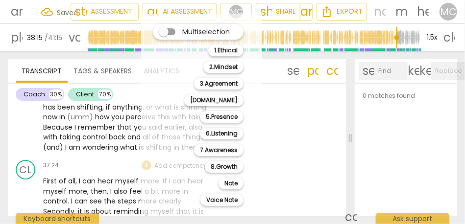
type input "2295"
click at [229, 184] on b "Note" at bounding box center [230, 184] width 13 height 12
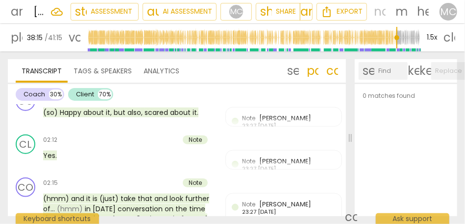
scroll to position [0, 0]
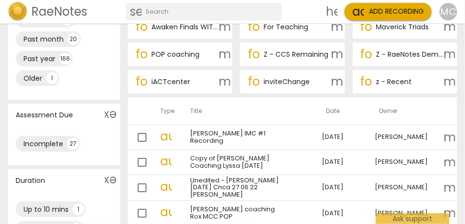
scroll to position [138, 0]
click at [178, 13] on input "text" at bounding box center [212, 12] width 132 height 16
type input "[PERSON_NAME]"
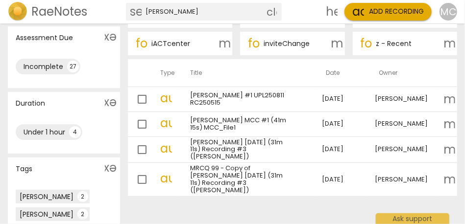
scroll to position [176, 0]
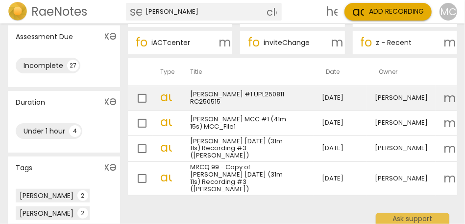
click at [238, 99] on link "[PERSON_NAME] #1 UPL250811 RC250515" at bounding box center [238, 98] width 97 height 15
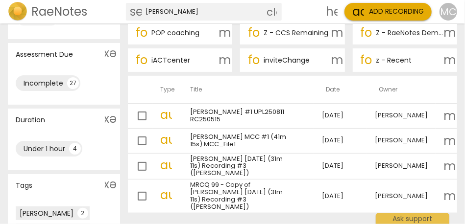
scroll to position [163, 0]
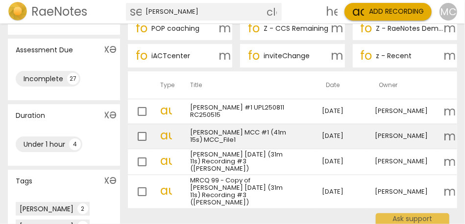
click at [223, 142] on link "[PERSON_NAME] MCC #1 (41m 15s) MCC_File1" at bounding box center [238, 136] width 97 height 15
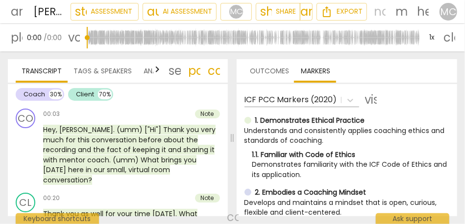
scroll to position [109, 0]
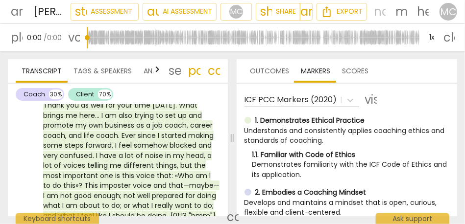
click at [220, 45] on input "range" at bounding box center [254, 37] width 334 height 31
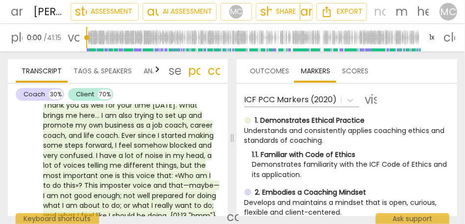
click at [213, 67] on span "comment" at bounding box center [214, 71] width 12 height 12
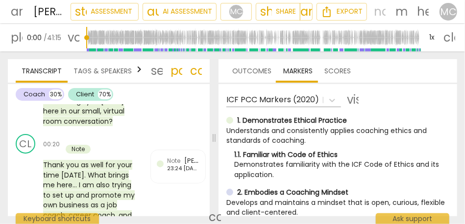
scroll to position [219, 0]
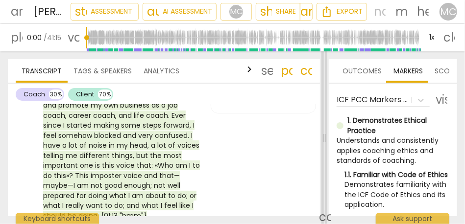
drag, startPoint x: 213, startPoint y: 134, endPoint x: 323, endPoint y: 131, distance: 110.3
click at [323, 131] on span at bounding box center [325, 137] width 6 height 173
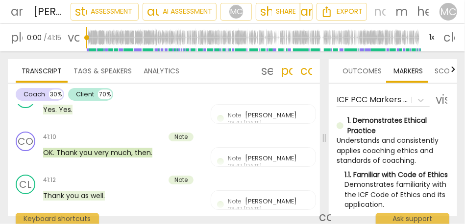
scroll to position [8380, 0]
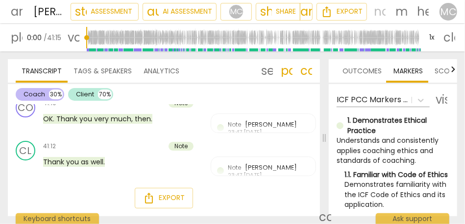
click at [27, 93] on div "Coach" at bounding box center [35, 95] width 22 height 10
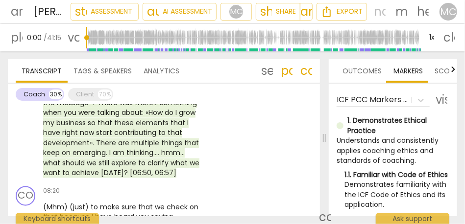
scroll to position [706, 0]
click at [76, 96] on div "Client" at bounding box center [85, 95] width 18 height 10
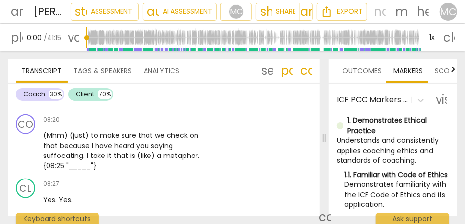
scroll to position [1787, 0]
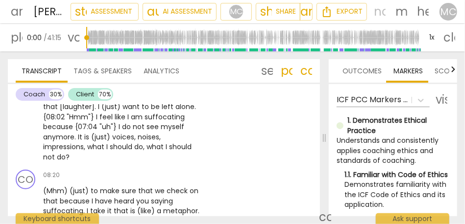
click at [160, 149] on span "what" at bounding box center [156, 147] width 19 height 10
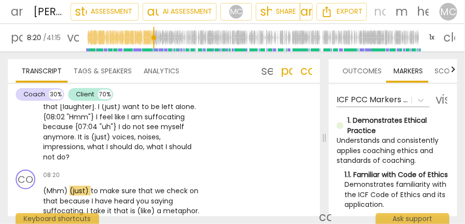
click at [187, 146] on span "should" at bounding box center [180, 147] width 23 height 10
click at [61, 158] on span "do" at bounding box center [61, 157] width 9 height 10
type input "497"
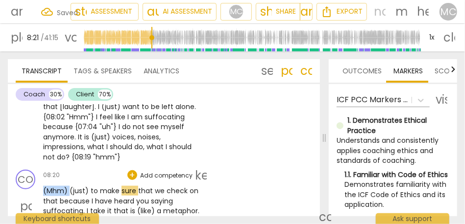
drag, startPoint x: 69, startPoint y: 191, endPoint x: 29, endPoint y: 191, distance: 39.7
click at [29, 191] on div "CO play_arrow pause 08:20 + Add competency keyboard_arrow_right (Mhm) (just) to…" at bounding box center [164, 198] width 312 height 64
type input "501"
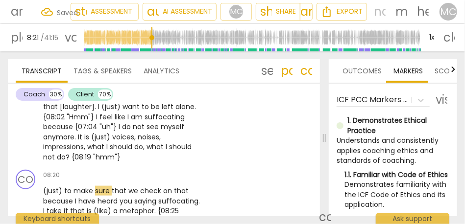
click at [61, 138] on span "anymore" at bounding box center [58, 137] width 31 height 10
click at [50, 189] on span "(just)" at bounding box center [53, 191] width 21 height 10
click at [50, 189] on span "(Just)" at bounding box center [54, 191] width 23 height 10
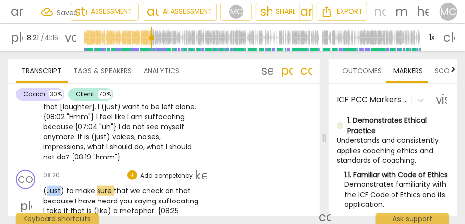
click at [50, 189] on span "(Just)" at bounding box center [54, 191] width 23 height 10
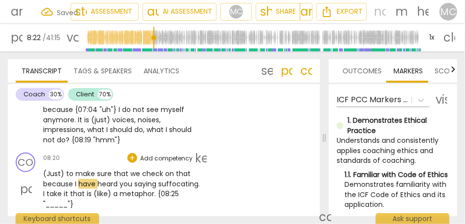
scroll to position [1819, 0]
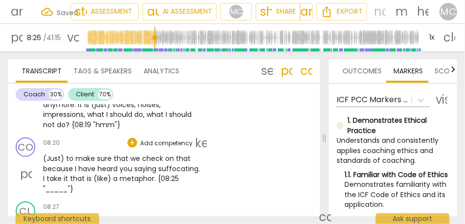
click at [64, 179] on span "take" at bounding box center [55, 179] width 17 height 10
click at [113, 182] on span "(like)" at bounding box center [104, 179] width 20 height 10
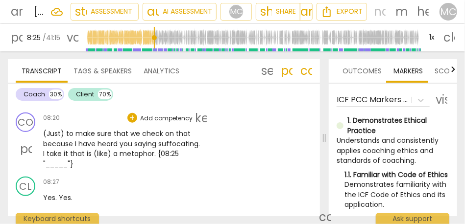
scroll to position [1862, 0]
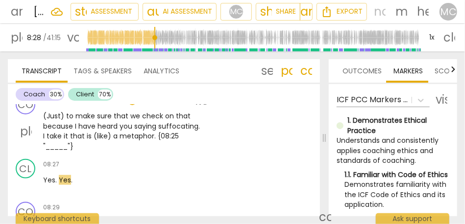
click at [154, 137] on span "metaphor" at bounding box center [137, 136] width 35 height 10
click at [198, 138] on div "(Just) to make sure that we check on that because I have heard you saying suffo…" at bounding box center [124, 131] width 163 height 40
type input "505"
click at [154, 139] on span "metaphor" at bounding box center [137, 136] width 35 height 10
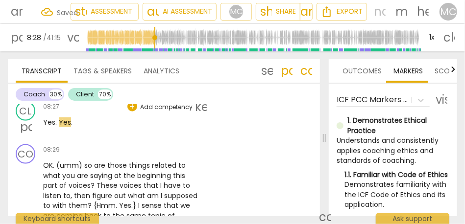
scroll to position [1928, 0]
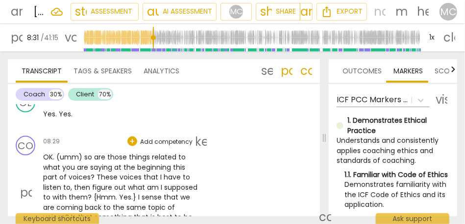
click at [84, 157] on span "so" at bounding box center [89, 157] width 10 height 10
type input "512"
click at [44, 153] on span "OK" at bounding box center [48, 157] width 10 height 10
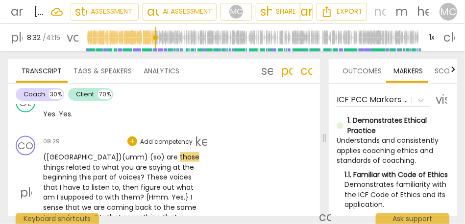
click at [167, 159] on span "are" at bounding box center [173, 157] width 13 height 10
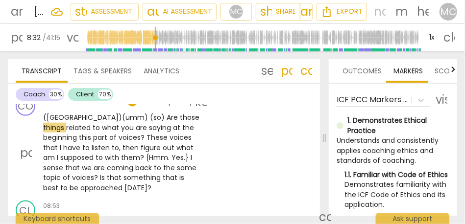
scroll to position [1967, 0]
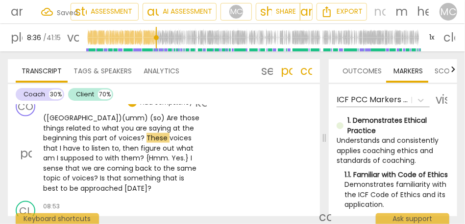
click at [93, 133] on span "this" at bounding box center [86, 138] width 14 height 10
click at [150, 141] on span "These" at bounding box center [161, 138] width 23 height 10
click at [141, 144] on span "figure" at bounding box center [152, 149] width 22 height 10
click at [146, 135] on span "these" at bounding box center [156, 138] width 20 height 10
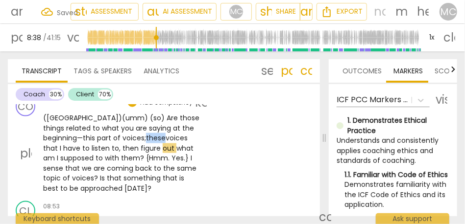
click at [146, 135] on span "these" at bounding box center [156, 138] width 20 height 10
click at [141, 151] on span "figure" at bounding box center [152, 149] width 22 height 10
click at [121, 159] on span "them" at bounding box center [130, 158] width 19 height 10
click at [140, 158] on span "?" at bounding box center [143, 158] width 6 height 10
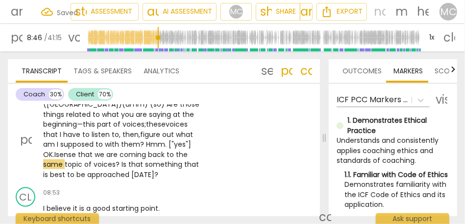
scroll to position [1986, 0]
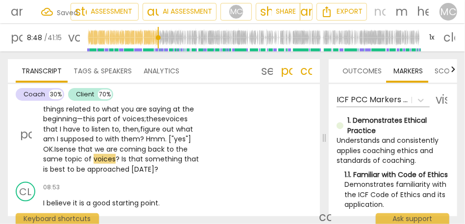
click at [116, 159] on span "?" at bounding box center [119, 159] width 6 height 10
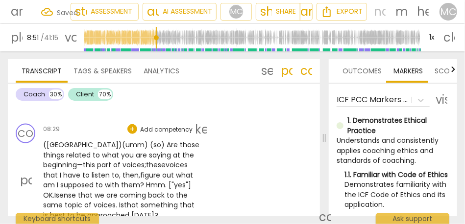
scroll to position [1934, 0]
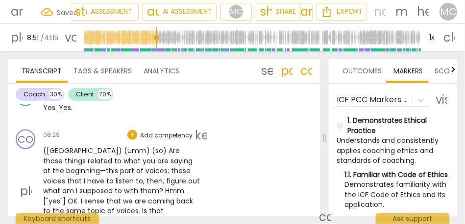
click at [158, 134] on p "Add competency" at bounding box center [166, 135] width 54 height 9
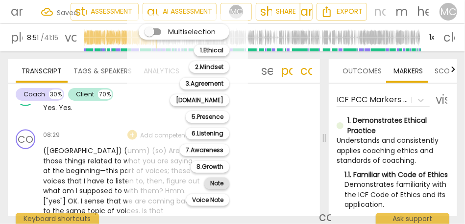
click at [214, 182] on b "Note" at bounding box center [216, 184] width 13 height 12
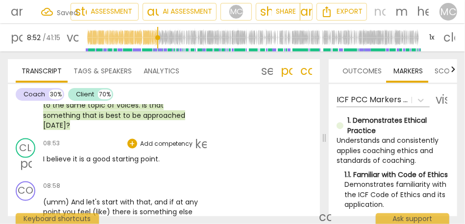
scroll to position [2045, 0]
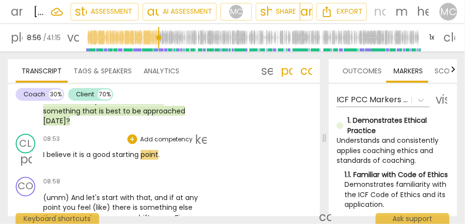
click at [162, 135] on p "Add competency" at bounding box center [166, 139] width 54 height 9
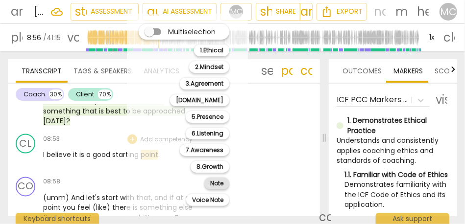
click at [212, 184] on b "Note" at bounding box center [216, 184] width 13 height 12
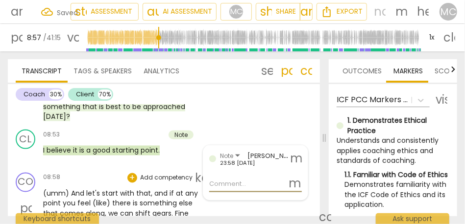
scroll to position [2044, 0]
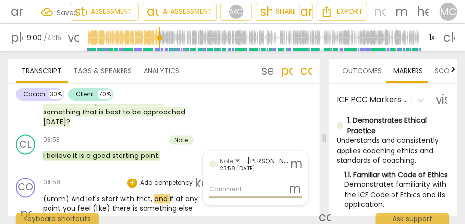
click at [71, 195] on span "And" at bounding box center [78, 200] width 15 height 10
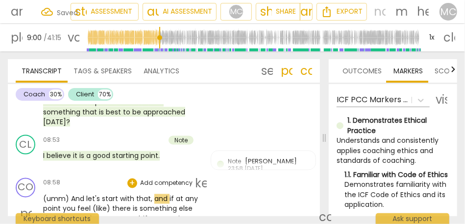
type input "540"
click at [70, 195] on span "(umm) (" at bounding box center [57, 200] width 29 height 10
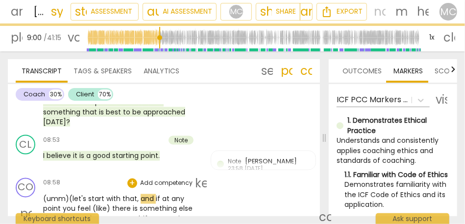
click at [74, 195] on span "let's" at bounding box center [81, 200] width 16 height 10
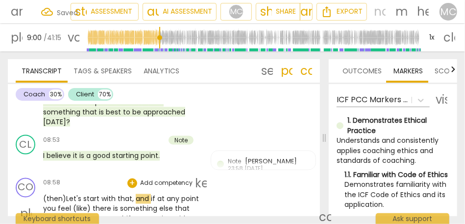
click at [213, 191] on div "CO play_arrow pause 08:58 + Add competency keyboard_arrow_right (then) Let's st…" at bounding box center [164, 206] width 312 height 64
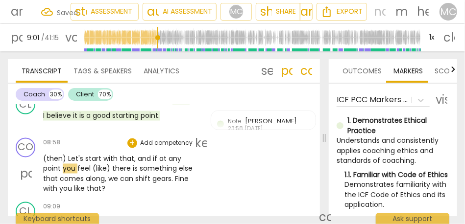
click at [115, 154] on span "with" at bounding box center [111, 159] width 16 height 10
type input "540"
click at [148, 154] on span "and" at bounding box center [145, 159] width 15 height 10
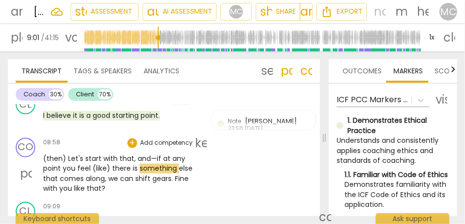
click at [57, 164] on span "point" at bounding box center [53, 169] width 20 height 10
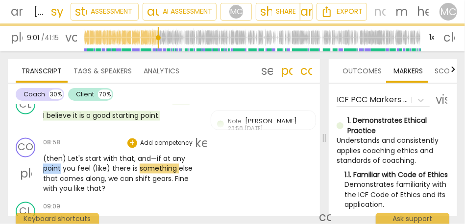
click at [57, 164] on span "point" at bounding box center [53, 169] width 20 height 10
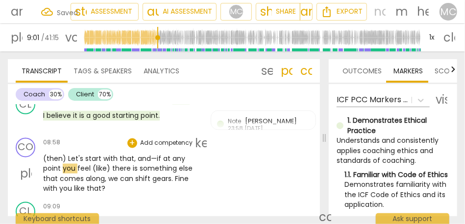
click at [63, 164] on span "you" at bounding box center [70, 169] width 15 height 10
click at [102, 164] on span "(like)" at bounding box center [107, 169] width 20 height 10
click at [108, 164] on span "like)" at bounding box center [105, 169] width 16 height 10
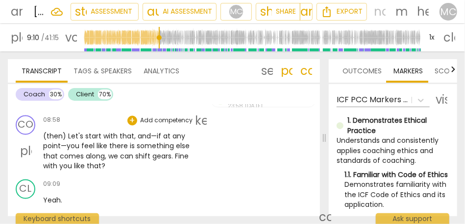
scroll to position [2092, 0]
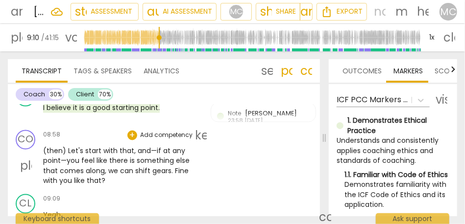
click at [159, 131] on p "Add competency" at bounding box center [166, 135] width 54 height 9
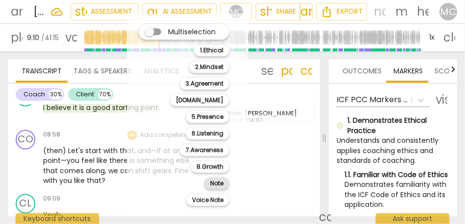
click at [212, 180] on b "Note" at bounding box center [216, 184] width 13 height 12
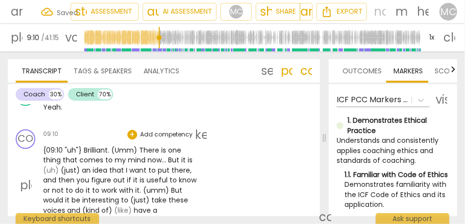
scroll to position [2151, 0]
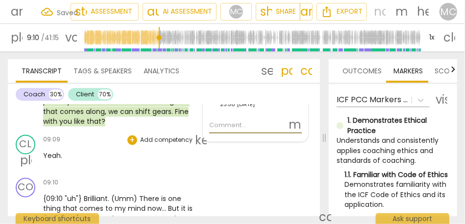
click at [168, 136] on p "Add competency" at bounding box center [166, 140] width 54 height 9
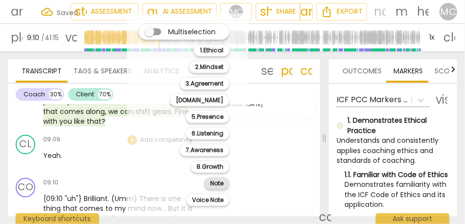
click at [224, 184] on div "Note" at bounding box center [216, 184] width 25 height 12
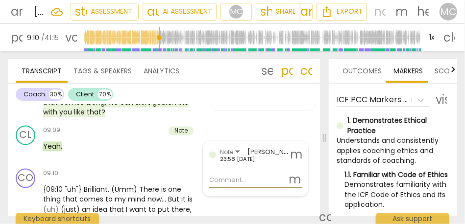
scroll to position [2160, 0]
click at [53, 142] on span "Yeah" at bounding box center [52, 147] width 18 height 10
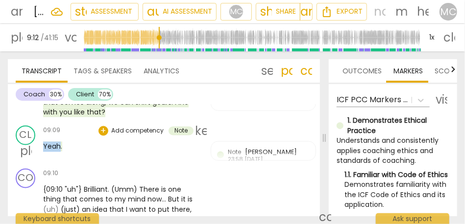
click at [53, 142] on span "Yeah" at bounding box center [52, 147] width 18 height 10
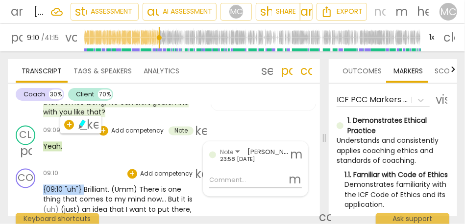
drag, startPoint x: 76, startPoint y: 178, endPoint x: 40, endPoint y: 177, distance: 36.3
click at [40, 177] on div "CO play_arrow pause 09:10 + Add competency keyboard_arrow_right {09:10 "uh"} Br…" at bounding box center [164, 217] width 312 height 104
type input "551"
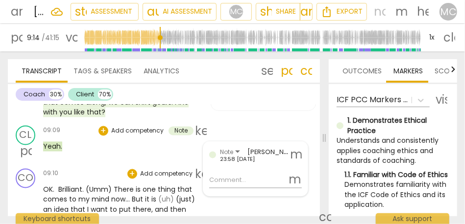
click at [72, 185] on span "OK. Brilliant" at bounding box center [62, 190] width 39 height 10
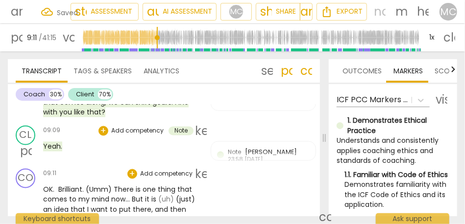
click at [114, 185] on span "There" at bounding box center [125, 190] width 22 height 10
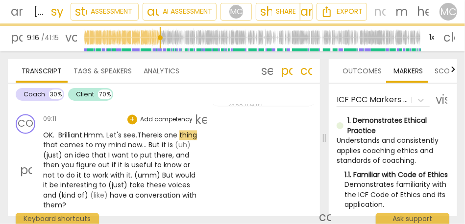
scroll to position [2217, 0]
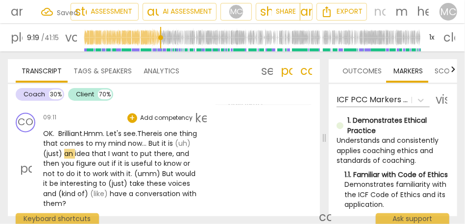
click at [148, 139] on span "." at bounding box center [146, 144] width 3 height 10
click at [157, 139] on span "but" at bounding box center [152, 144] width 12 height 10
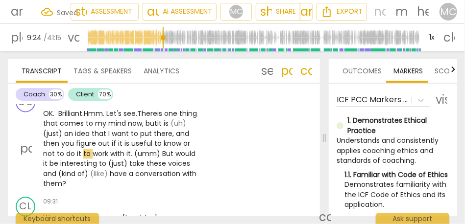
click at [152, 139] on span "useful" at bounding box center [142, 144] width 23 height 10
click at [154, 139] on span "useful" at bounding box center [142, 144] width 23 height 10
click at [131, 139] on span "is" at bounding box center [127, 144] width 7 height 10
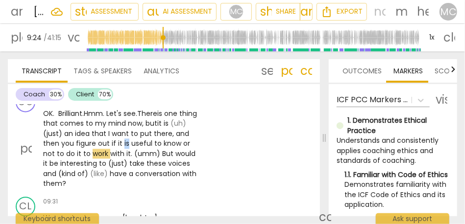
click at [131, 139] on span "is" at bounding box center [127, 144] width 7 height 10
drag, startPoint x: 175, startPoint y: 134, endPoint x: 199, endPoint y: 134, distance: 24.5
click at [199, 134] on div "OK. Brilliant . Hmm. Let's see. There is one thing that comes to my mind now, b…" at bounding box center [124, 149] width 163 height 80
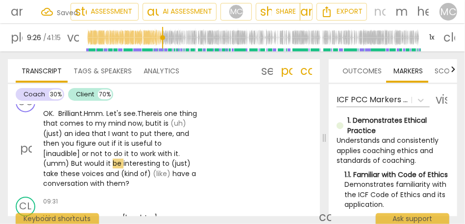
click at [174, 149] on span "it" at bounding box center [176, 154] width 4 height 10
click at [79, 159] on span "But" at bounding box center [83, 164] width 13 height 10
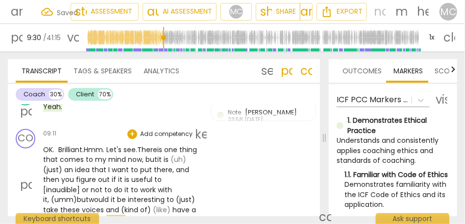
scroll to position [2200, 0]
click at [165, 130] on p "Add competency" at bounding box center [166, 134] width 54 height 9
type input "571"
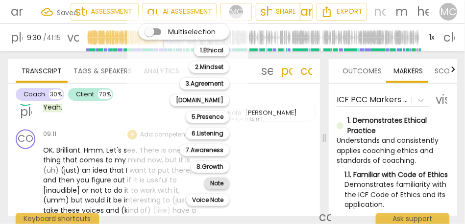
click at [216, 182] on b "Note" at bounding box center [216, 184] width 13 height 12
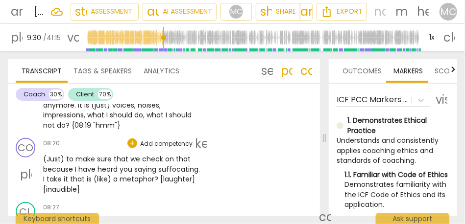
scroll to position [1818, 0]
click at [170, 144] on p "Add competency" at bounding box center [166, 144] width 54 height 9
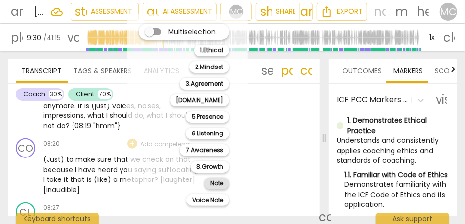
click at [214, 183] on b "Note" at bounding box center [216, 184] width 13 height 12
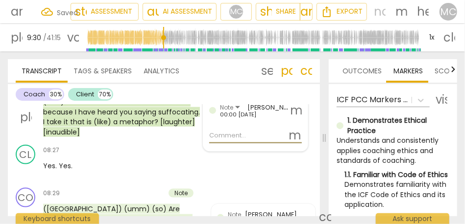
scroll to position [1882, 0]
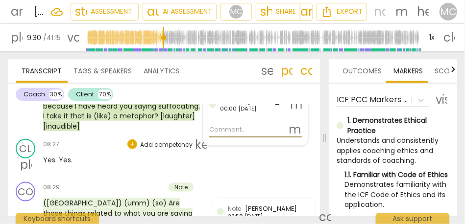
click at [168, 145] on p "Add competency" at bounding box center [166, 145] width 54 height 9
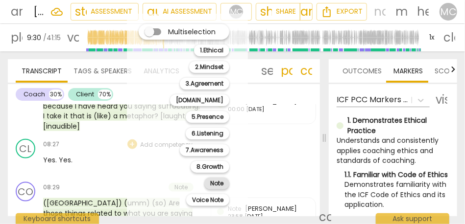
click at [215, 183] on b "Note" at bounding box center [216, 184] width 13 height 12
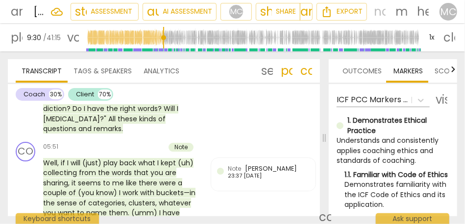
scroll to position [1294, 0]
